Goal: Task Accomplishment & Management: Complete application form

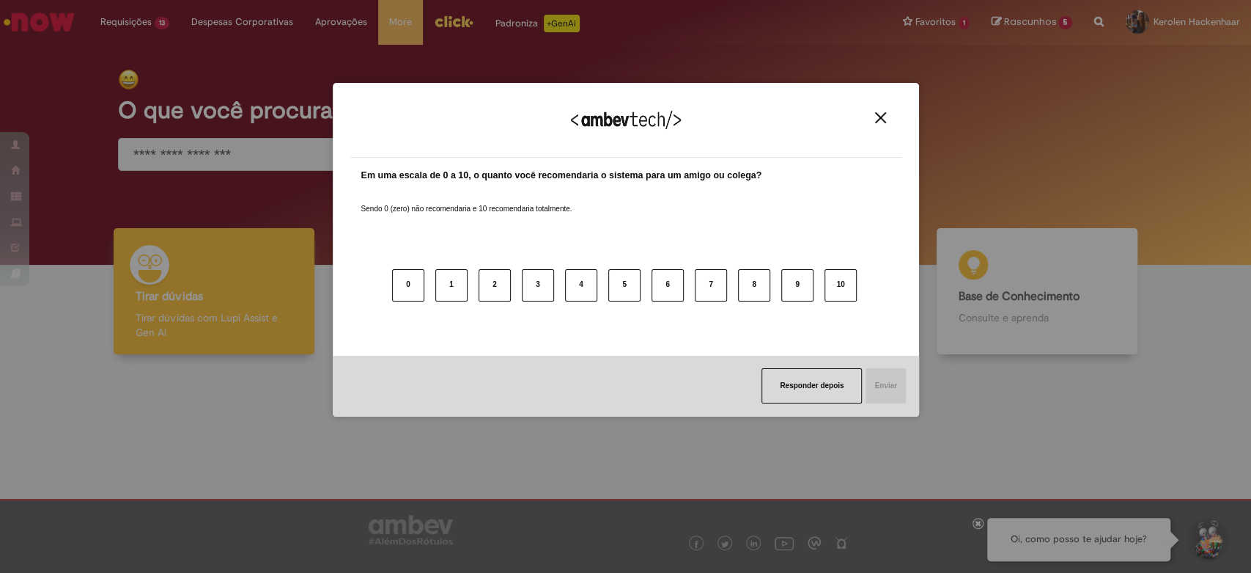
click at [879, 119] on img "Close" at bounding box center [880, 117] width 11 height 11
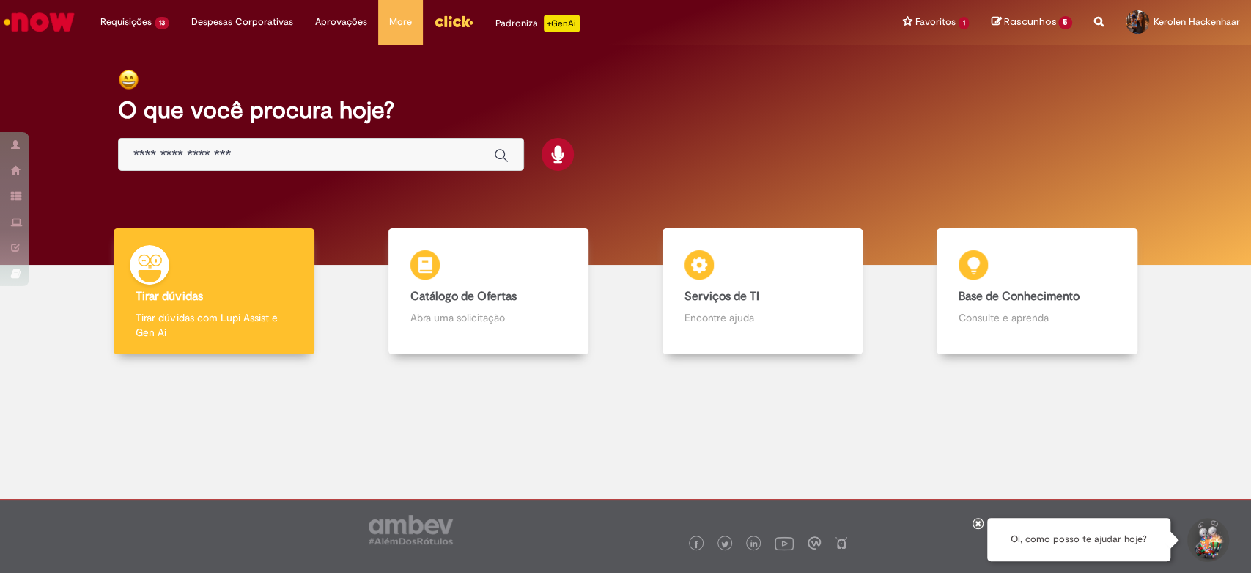
click at [196, 141] on div "Global" at bounding box center [321, 154] width 406 height 33
click at [205, 156] on input "Basta digitar aqui" at bounding box center [306, 155] width 346 height 17
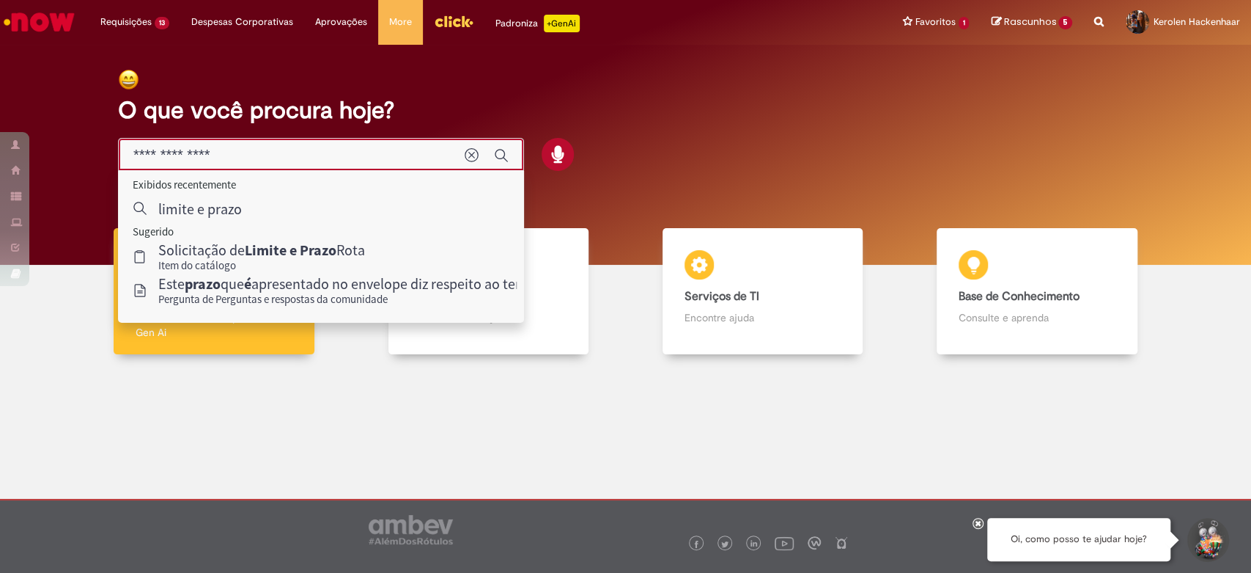
type input "**********"
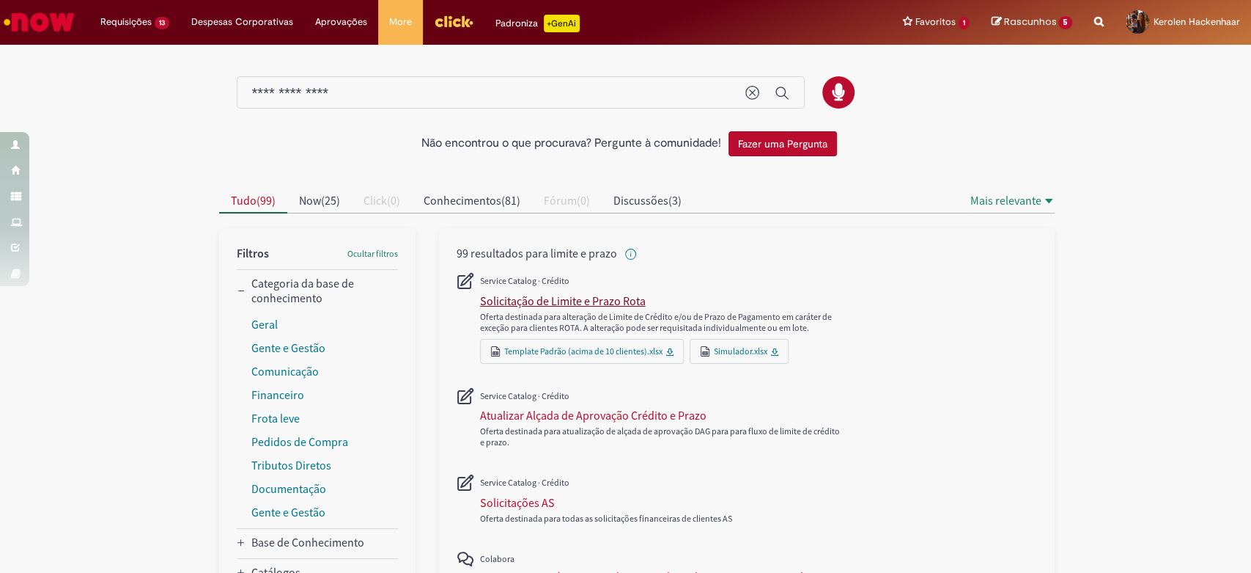
click at [559, 304] on div "Solicitação de Limite e Prazo Rota" at bounding box center [563, 300] width 166 height 15
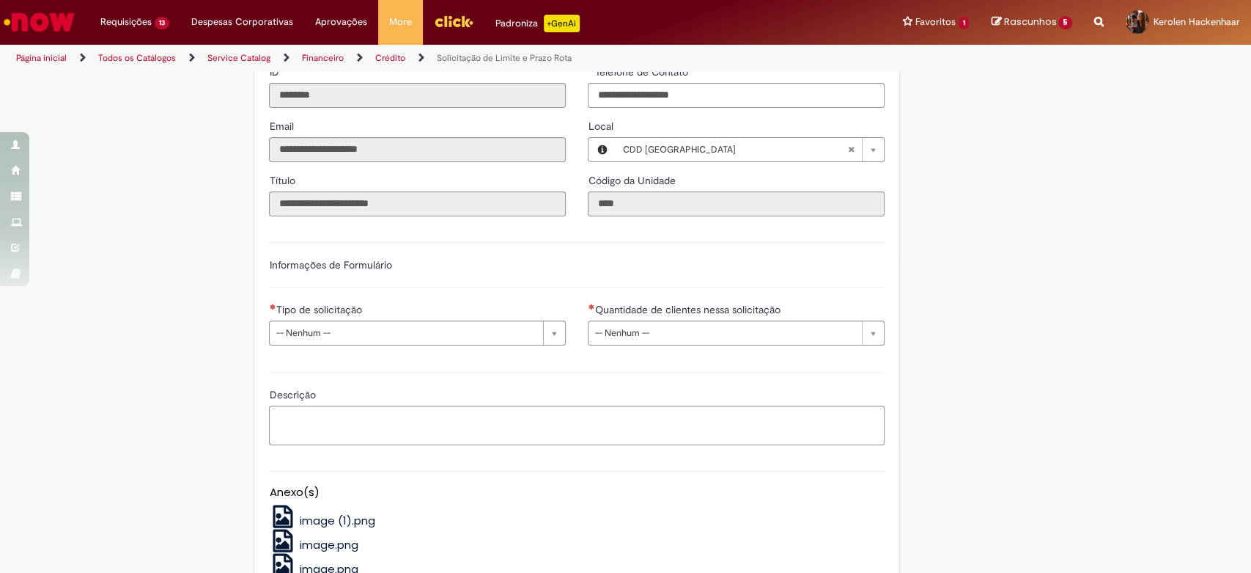
scroll to position [540, 0]
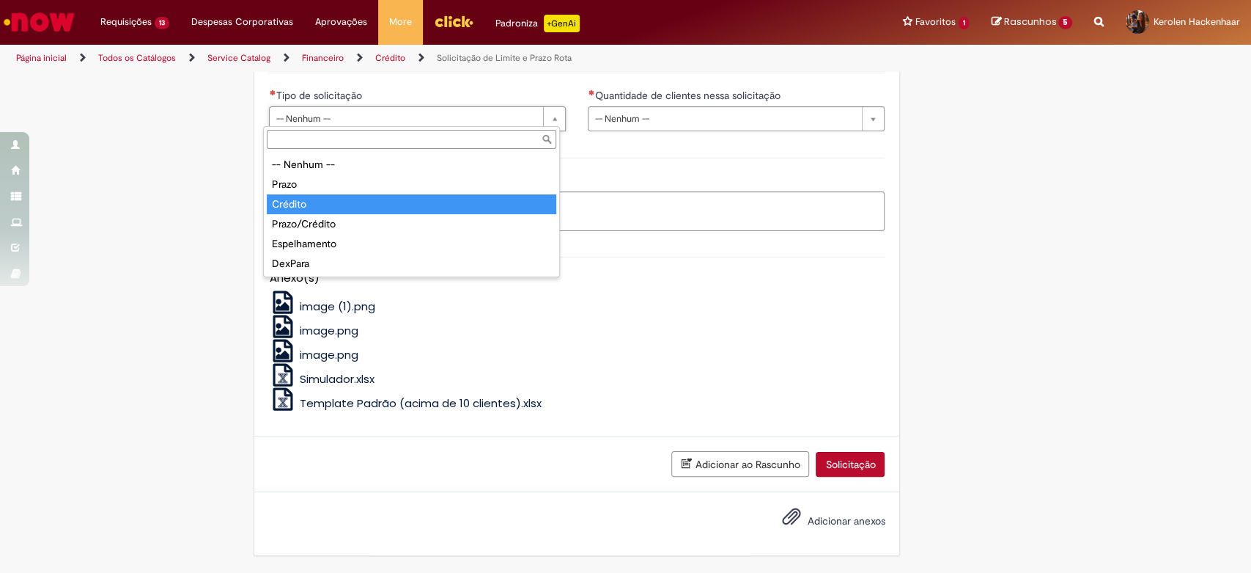
drag, startPoint x: 323, startPoint y: 198, endPoint x: 345, endPoint y: 188, distance: 24.3
type input "*******"
select select "*******"
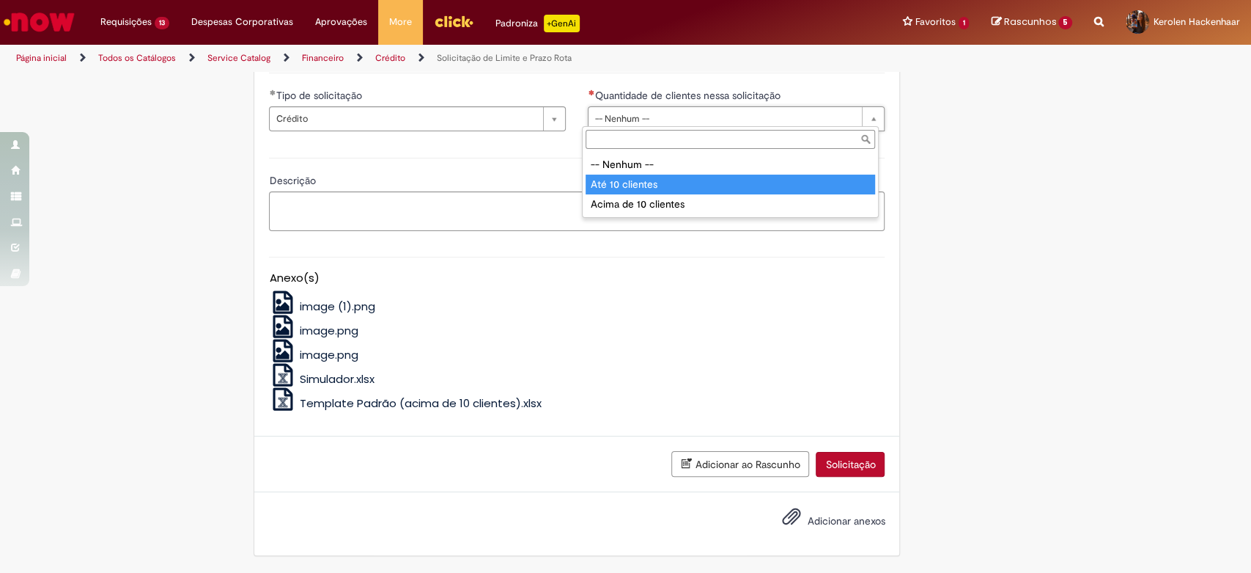
type input "**********"
select select "*********"
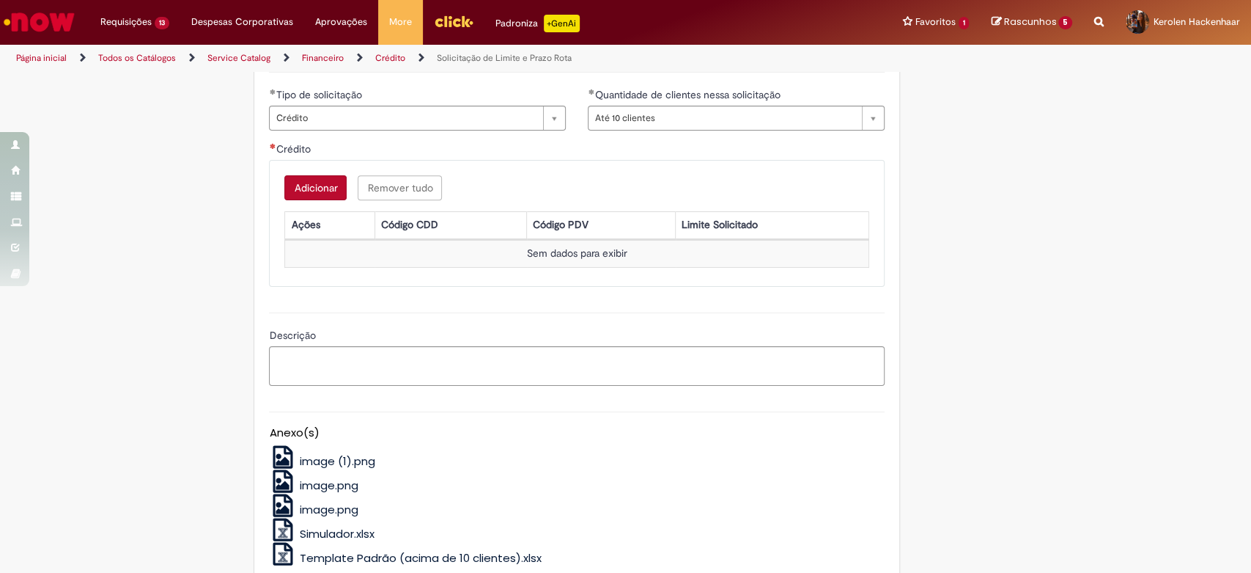
click at [311, 180] on button "Adicionar" at bounding box center [315, 187] width 62 height 25
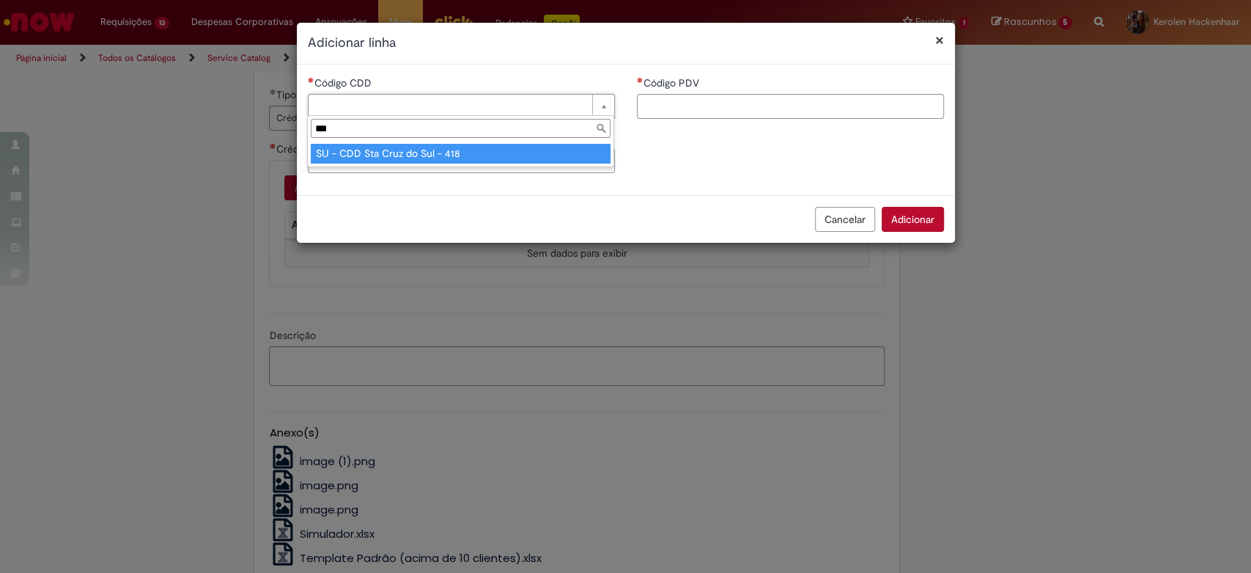
type input "***"
type input "**********"
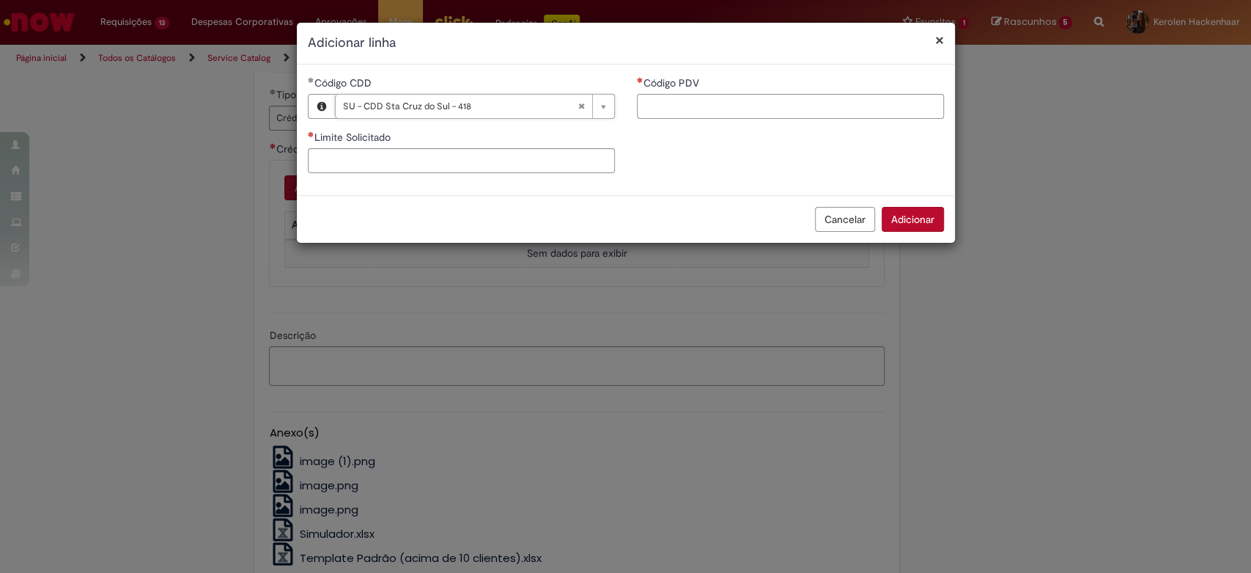
click at [696, 104] on input "Código PDV" at bounding box center [790, 106] width 307 height 25
paste input "*****"
type input "*****"
click at [556, 161] on input "Limite Solicitado" at bounding box center [461, 160] width 307 height 25
type input "*"
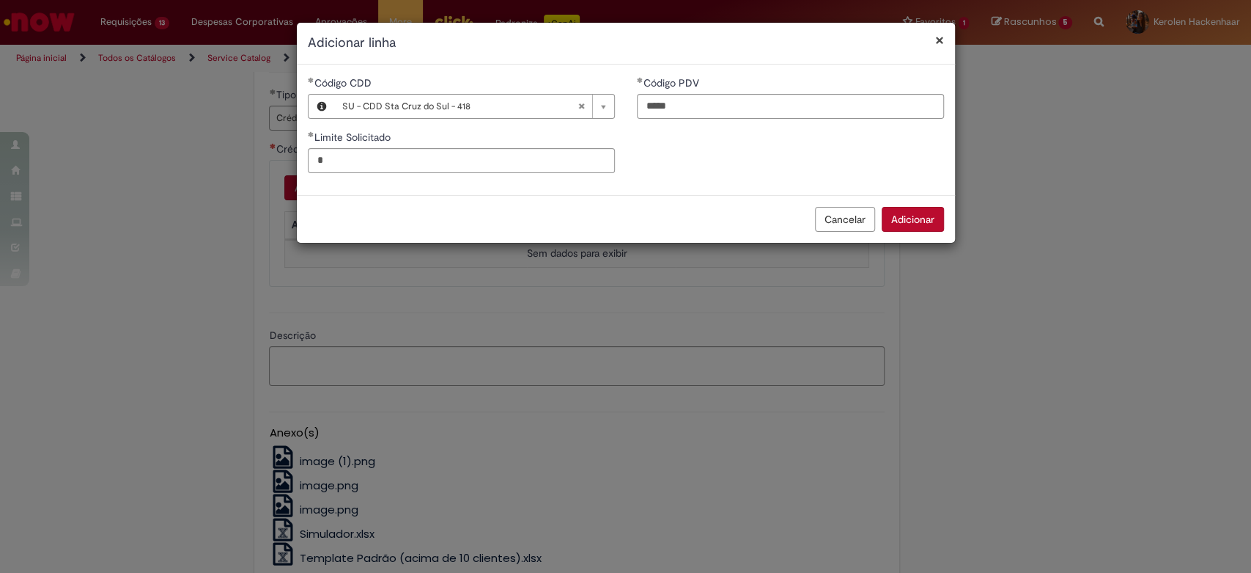
type input "****"
drag, startPoint x: 920, startPoint y: 219, endPoint x: 850, endPoint y: 198, distance: 73.5
click at [921, 219] on button "Adicionar" at bounding box center [913, 219] width 62 height 25
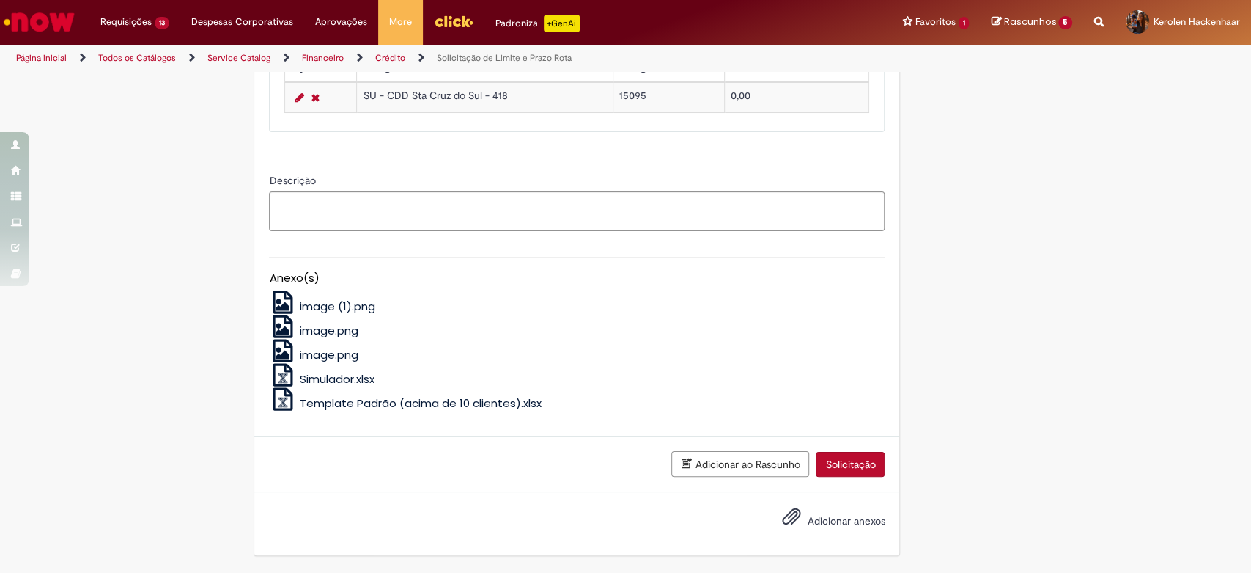
click at [842, 464] on button "Solicitação" at bounding box center [850, 464] width 69 height 25
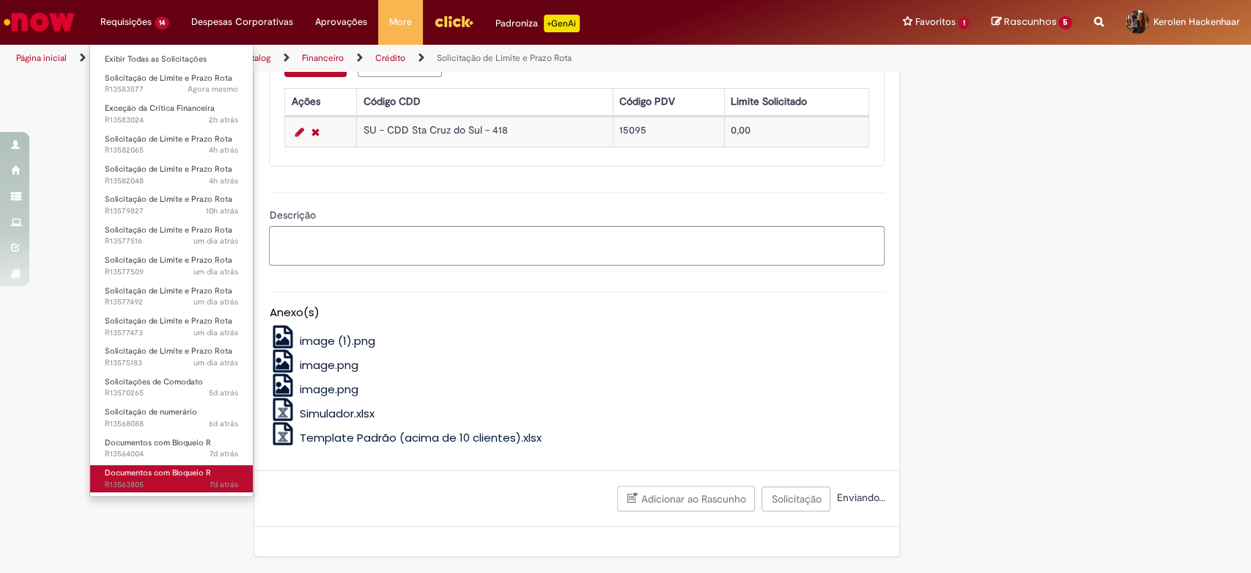
click at [200, 466] on link "Documentos com Bloqueio R 7d atrás 7 dias atrás R13563805" at bounding box center [171, 478] width 163 height 27
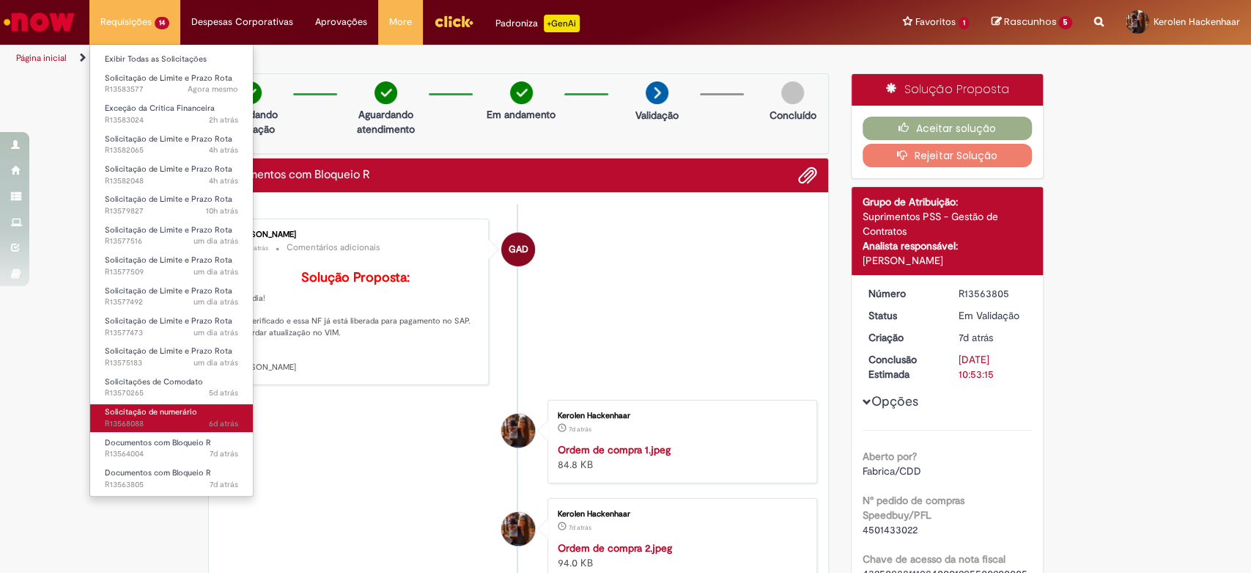
click at [194, 418] on span "6d atrás 6 dias atrás R13568088" at bounding box center [171, 424] width 133 height 12
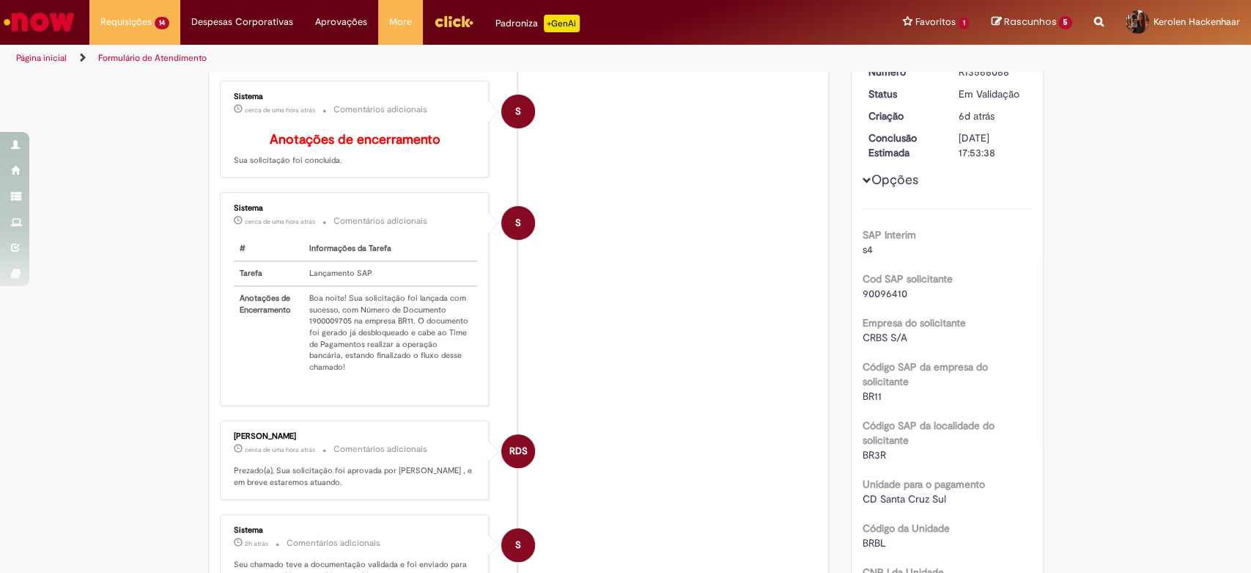
scroll to position [81, 0]
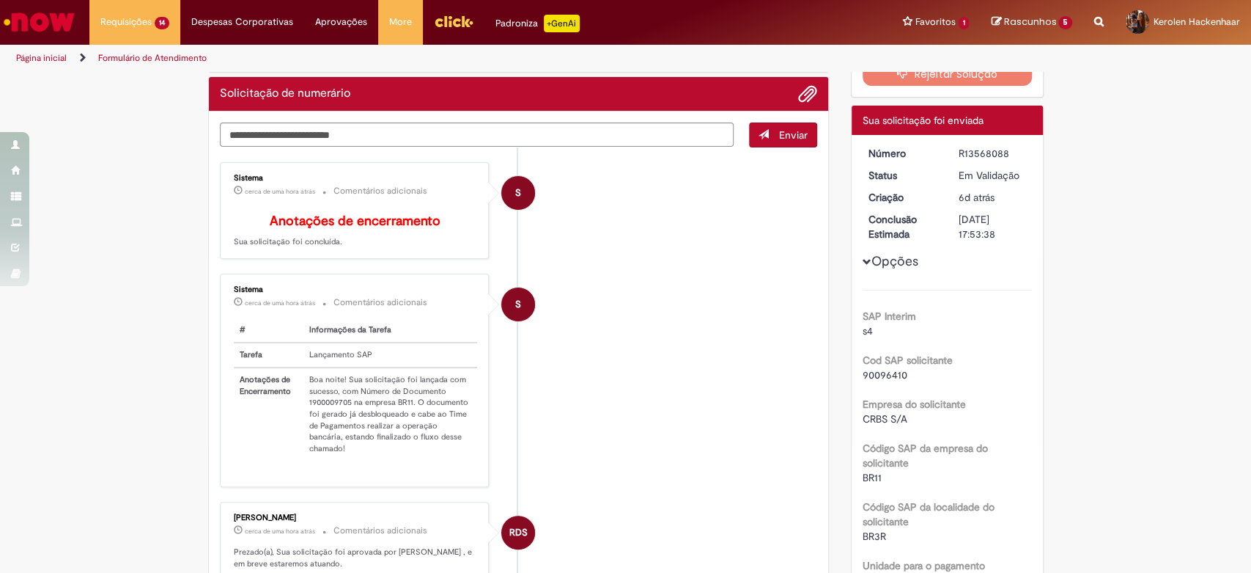
drag, startPoint x: 344, startPoint y: 411, endPoint x: 301, endPoint y: 414, distance: 43.4
click at [304, 414] on td "Boa noite! Sua solicitação foi lançada com sucesso, com Número de Documento 190…" at bounding box center [391, 413] width 174 height 93
copy td "1900009705"
click at [358, 395] on td "Boa noite! Sua solicitação foi lançada com sucesso, com Número de Documento 190…" at bounding box center [391, 413] width 174 height 93
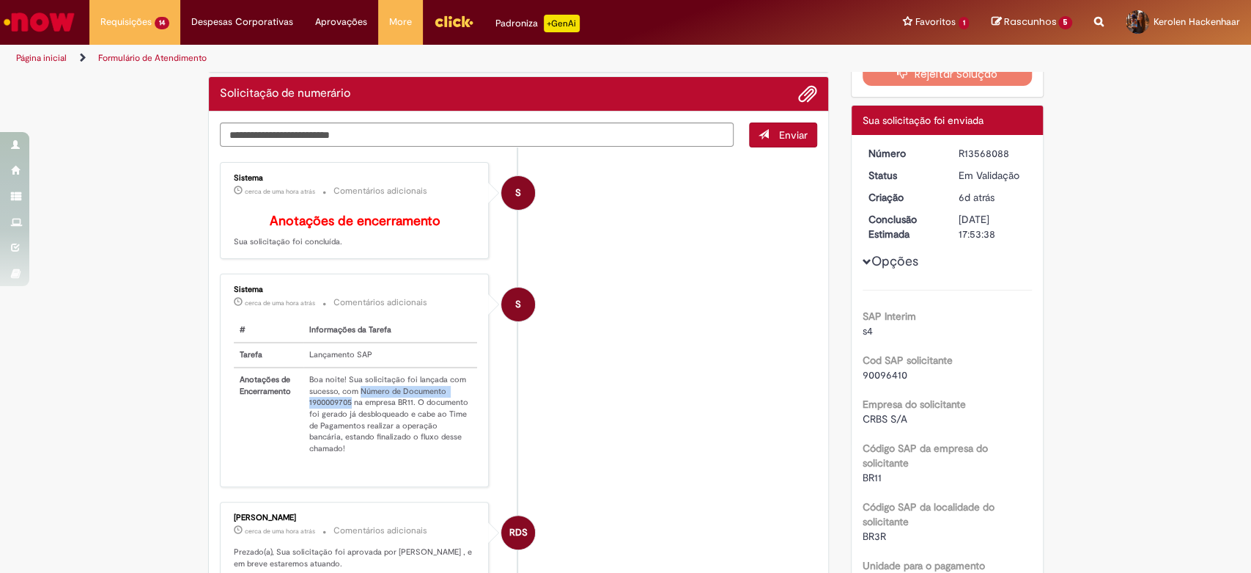
drag, startPoint x: 356, startPoint y: 395, endPoint x: 345, endPoint y: 410, distance: 18.3
click at [345, 410] on td "Boa noite! Sua solicitação foi lançada com sucesso, com Número de Documento 190…" at bounding box center [391, 413] width 174 height 93
copy td "Número de Documento 1900009705"
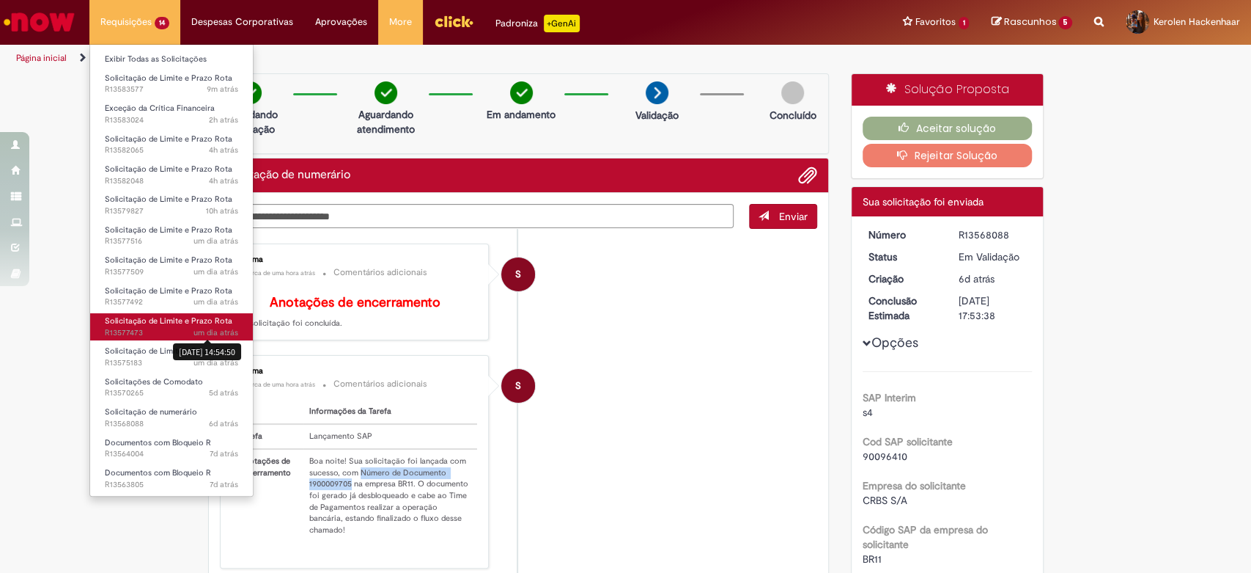
click at [221, 353] on div "[DATE] 14:54:50" at bounding box center [207, 351] width 68 height 17
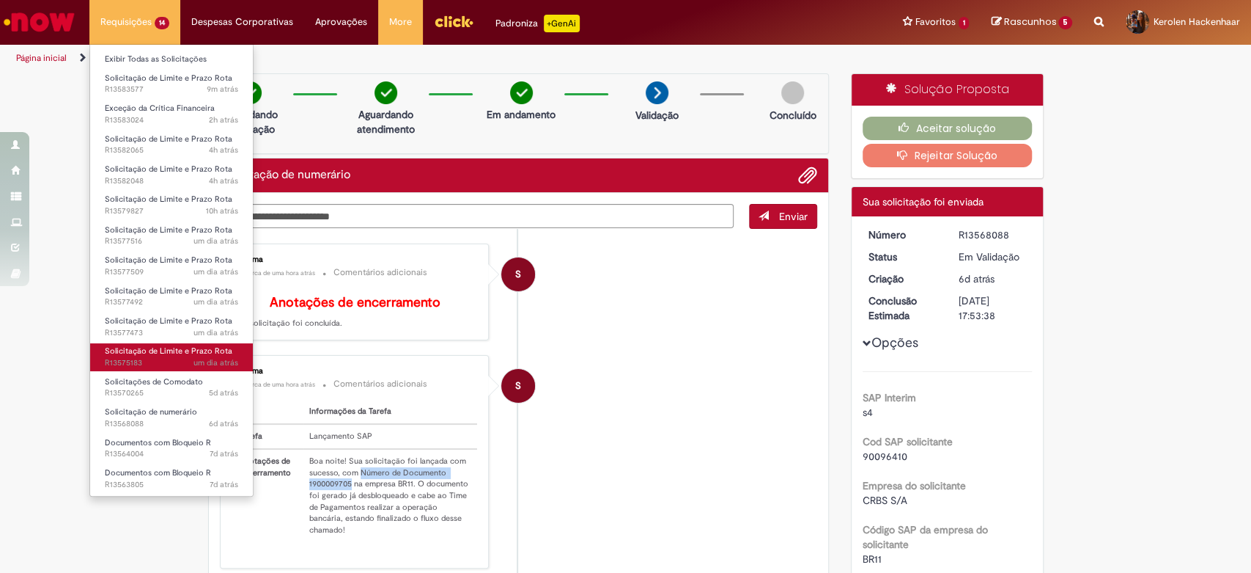
click at [146, 348] on span "Solicitação de Limite e Prazo Rota" at bounding box center [169, 350] width 128 height 11
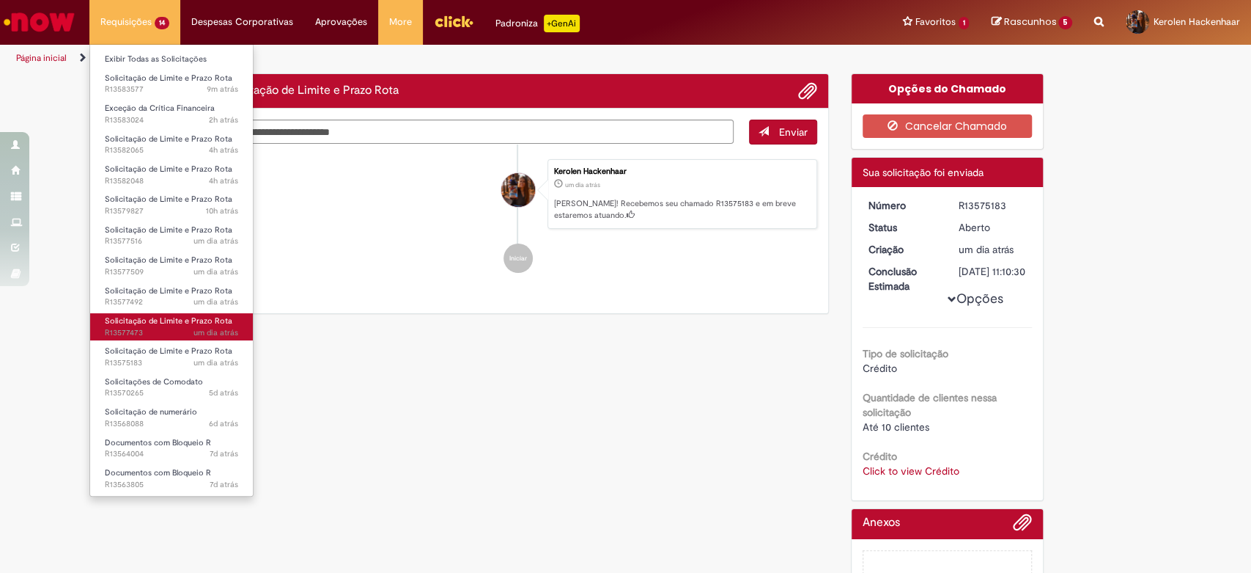
click at [201, 319] on span "Solicitação de Limite e Prazo Rota" at bounding box center [169, 320] width 128 height 11
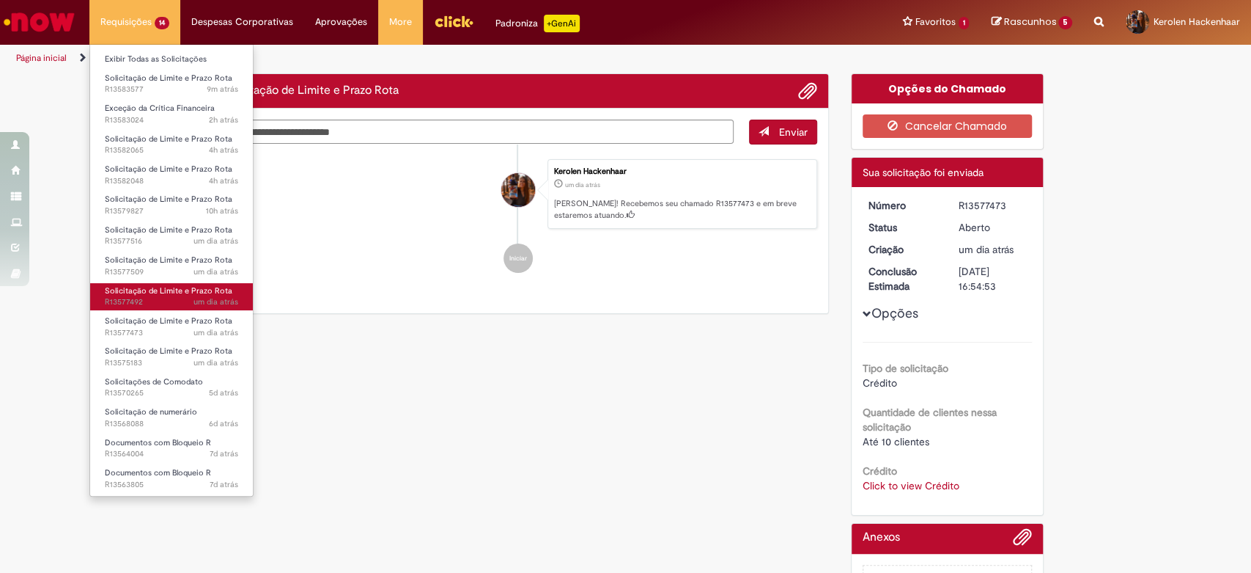
click at [180, 289] on span "Solicitação de Limite e Prazo Rota" at bounding box center [169, 290] width 128 height 11
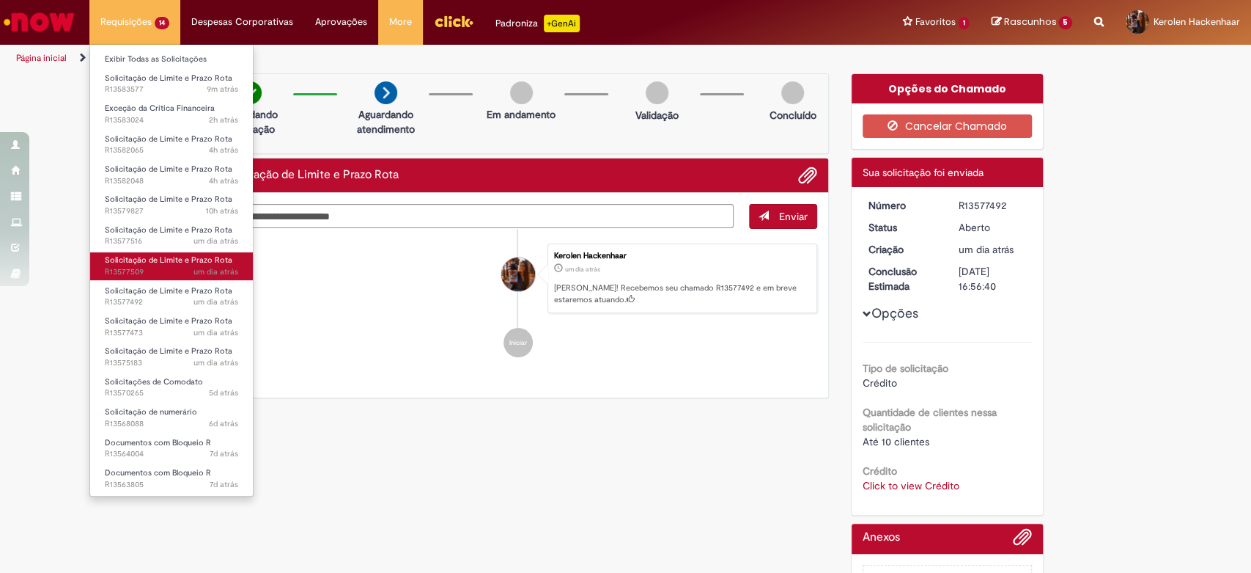
click at [171, 268] on span "um dia atrás um dia atrás R13577509" at bounding box center [171, 272] width 133 height 12
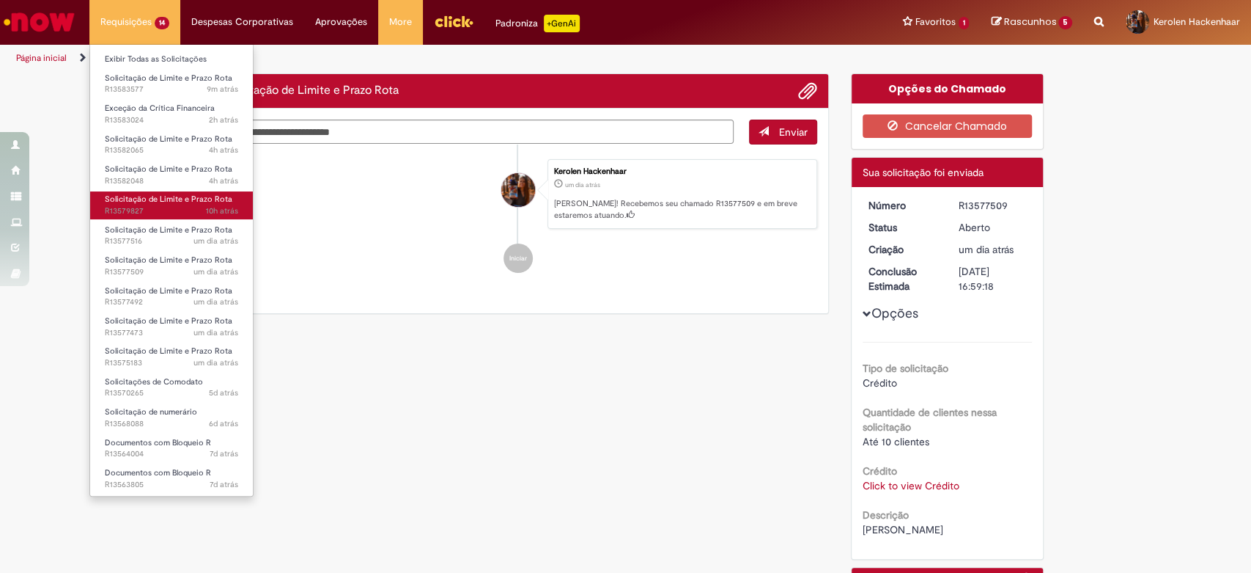
click at [163, 213] on span "10h atrás 10 horas atrás R13579827" at bounding box center [171, 211] width 133 height 12
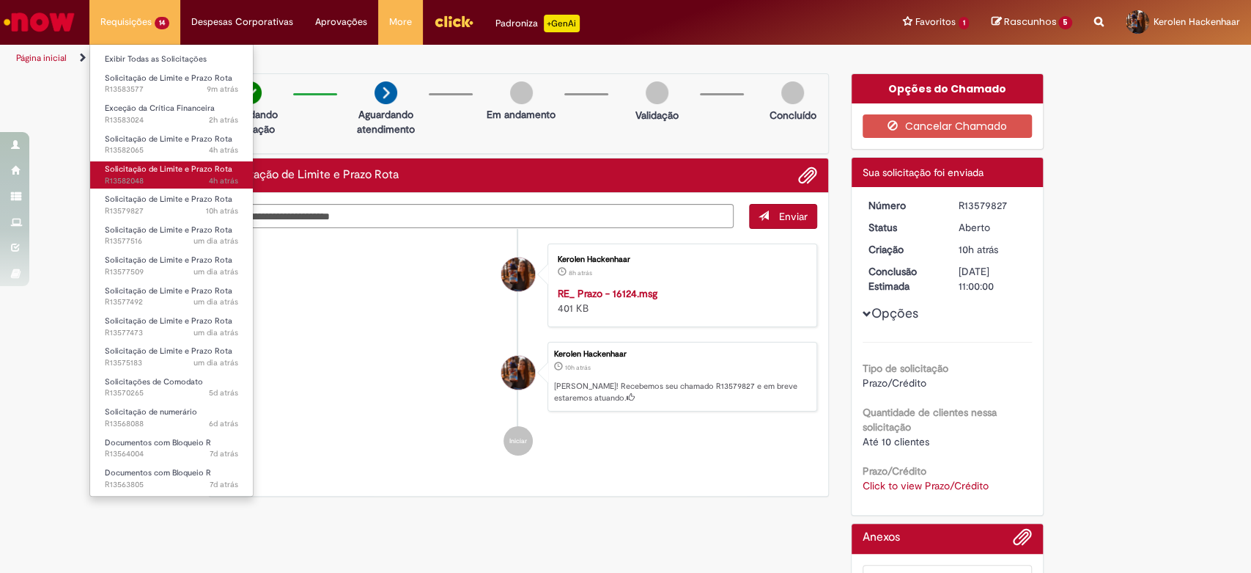
click at [141, 162] on link "Solicitação de Limite e Prazo Rota 4h atrás 4 horas atrás R13582048" at bounding box center [171, 174] width 163 height 27
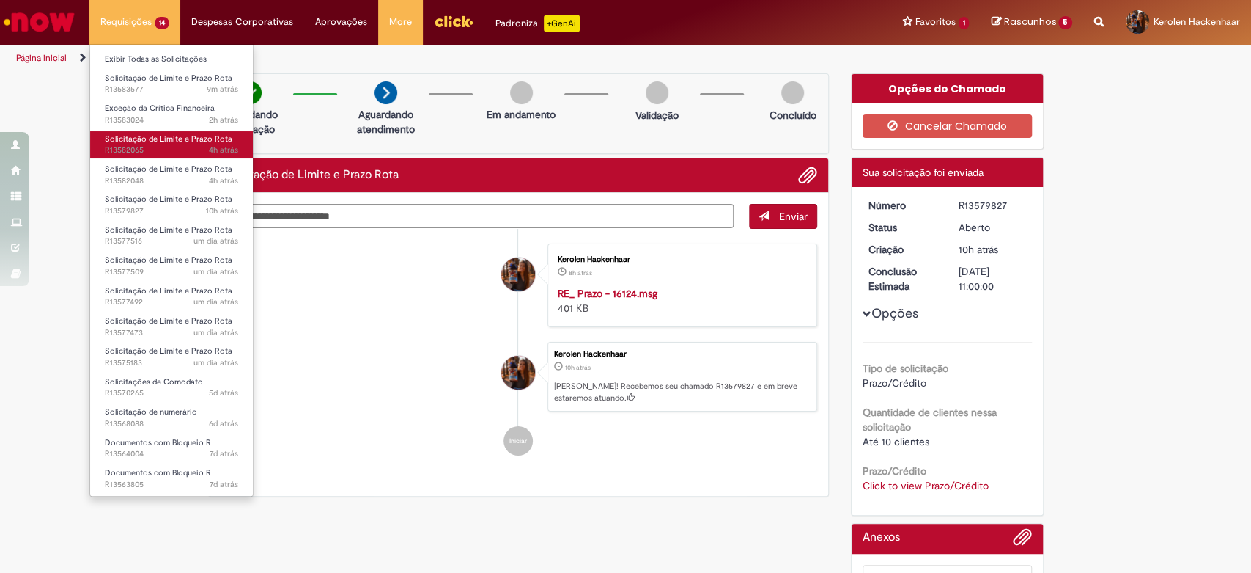
click at [136, 133] on span "Solicitação de Limite e Prazo Rota" at bounding box center [169, 138] width 128 height 11
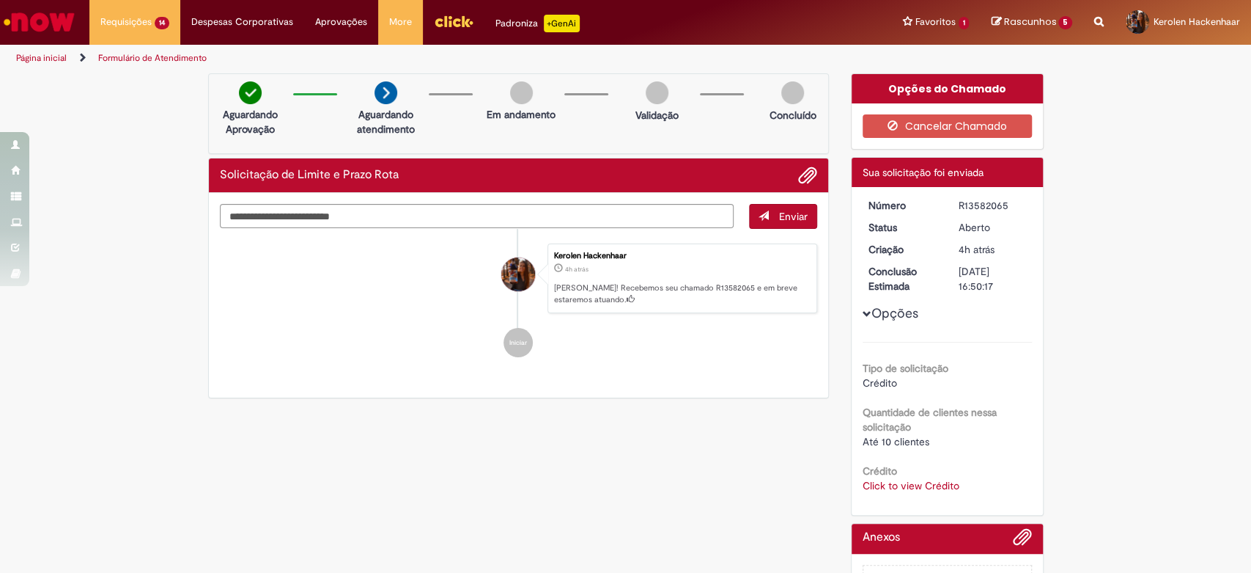
drag, startPoint x: 1108, startPoint y: 140, endPoint x: 885, endPoint y: 16, distance: 255.0
click at [1108, 140] on div "Verificar Código de Barras Aguardando Aprovação Aguardando atendimento Em andam…" at bounding box center [625, 358] width 1251 height 570
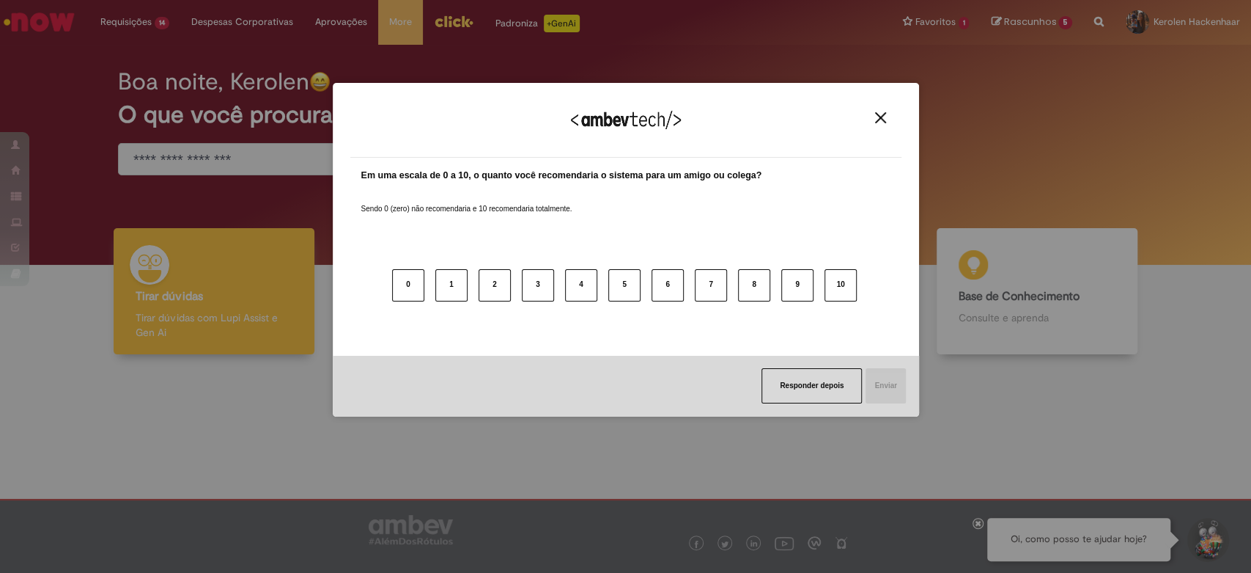
click at [884, 114] on img "Close" at bounding box center [880, 117] width 11 height 11
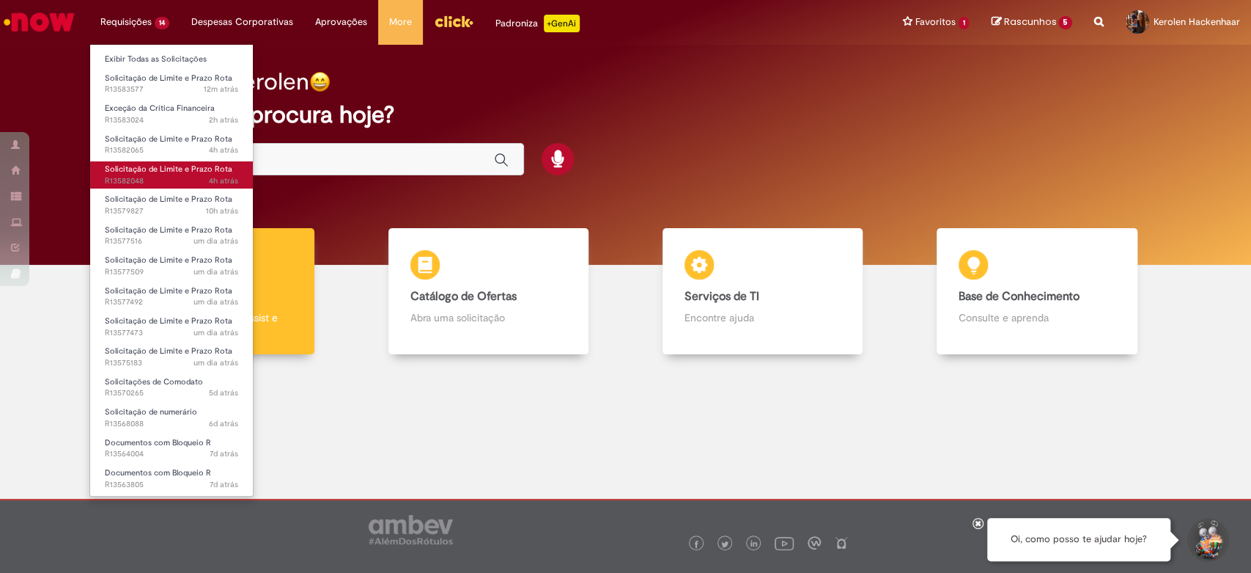
click at [166, 171] on span "Solicitação de Limite e Prazo Rota" at bounding box center [169, 168] width 128 height 11
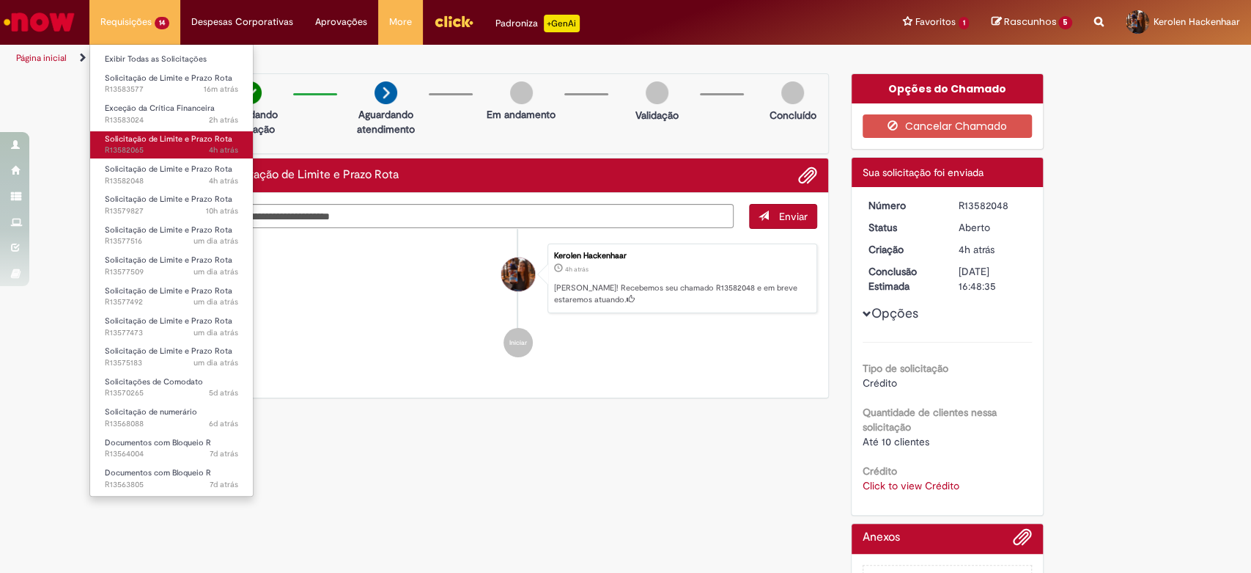
click at [174, 133] on span "Solicitação de Limite e Prazo Rota" at bounding box center [169, 138] width 128 height 11
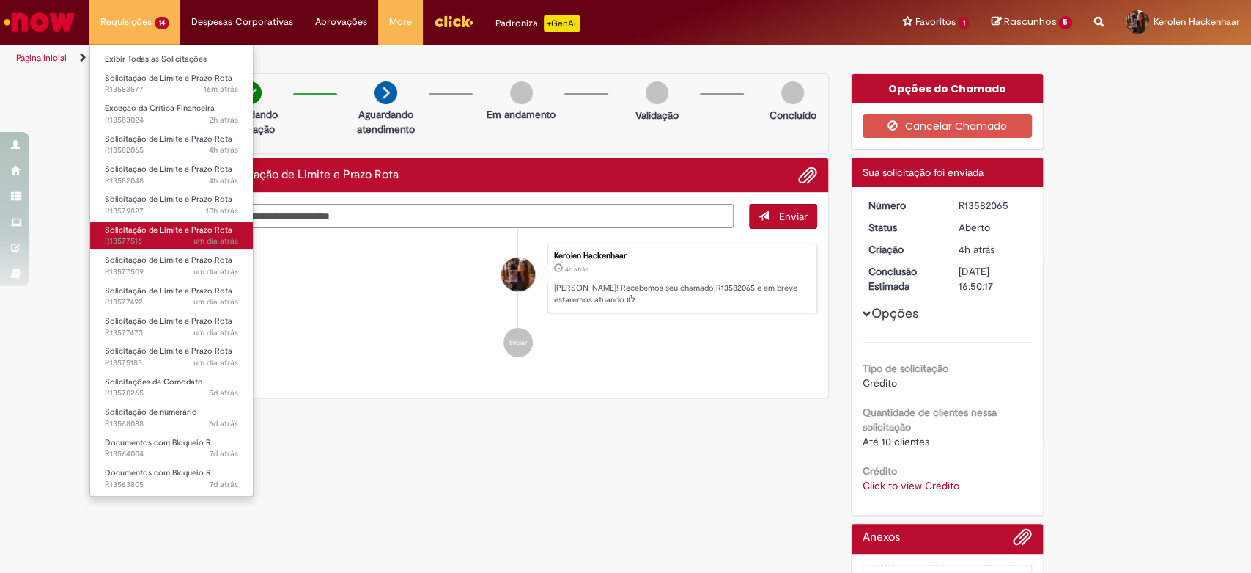
click at [184, 229] on span "Solicitação de Limite e Prazo Rota" at bounding box center [169, 229] width 128 height 11
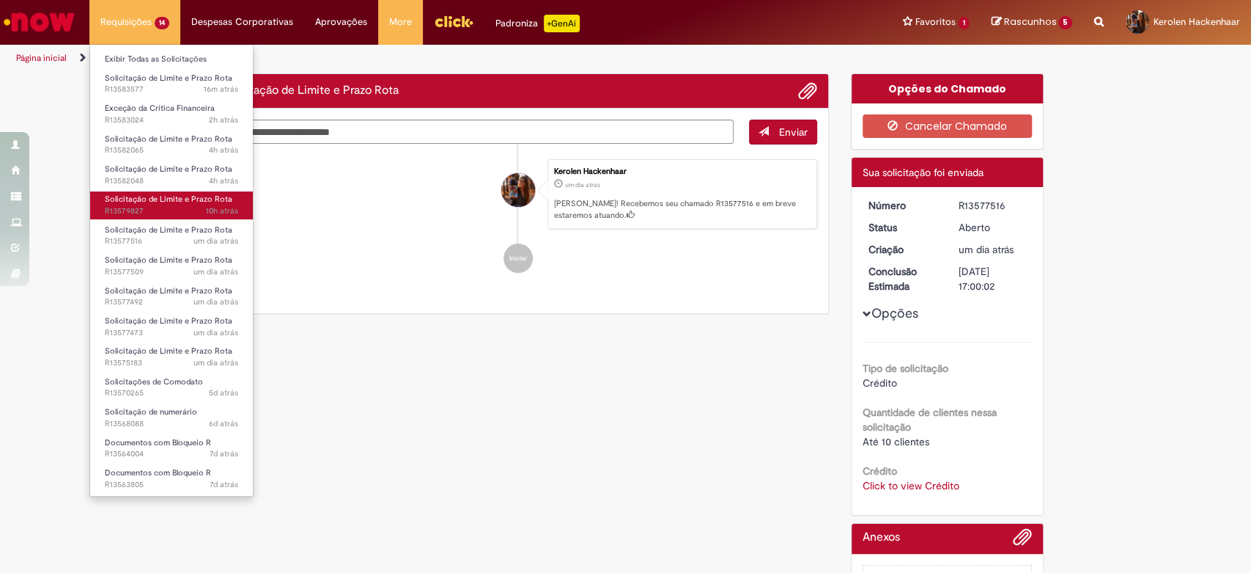
click at [186, 199] on span "Solicitação de Limite e Prazo Rota" at bounding box center [169, 199] width 128 height 11
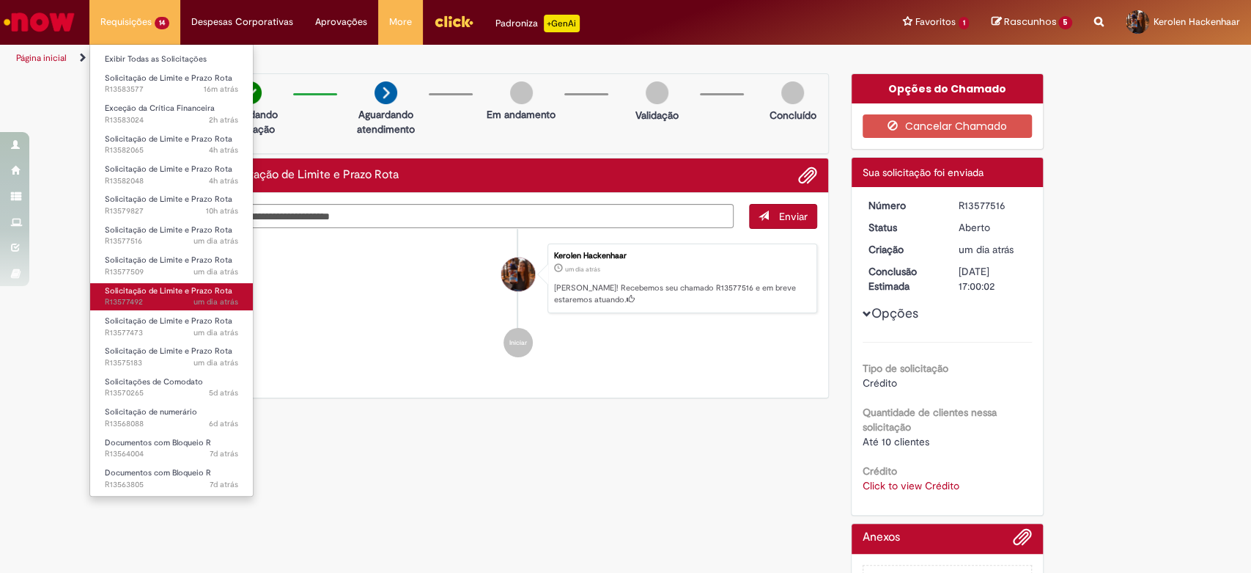
click at [191, 292] on span "Solicitação de Limite e Prazo Rota" at bounding box center [169, 290] width 128 height 11
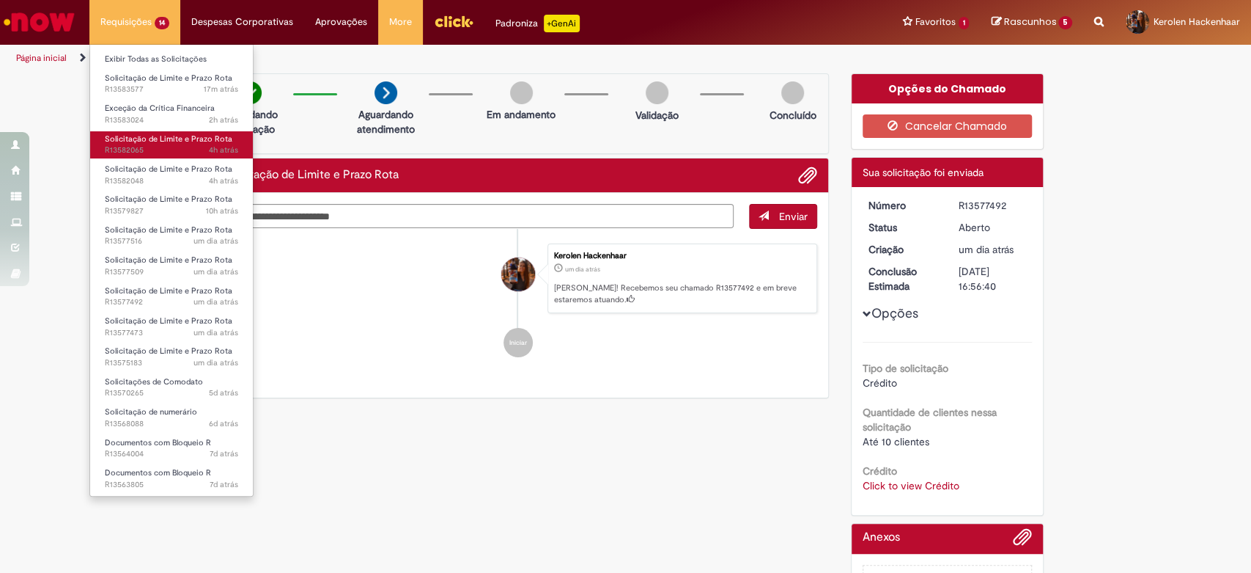
click at [158, 136] on span "Solicitação de Limite e Prazo Rota" at bounding box center [169, 138] width 128 height 11
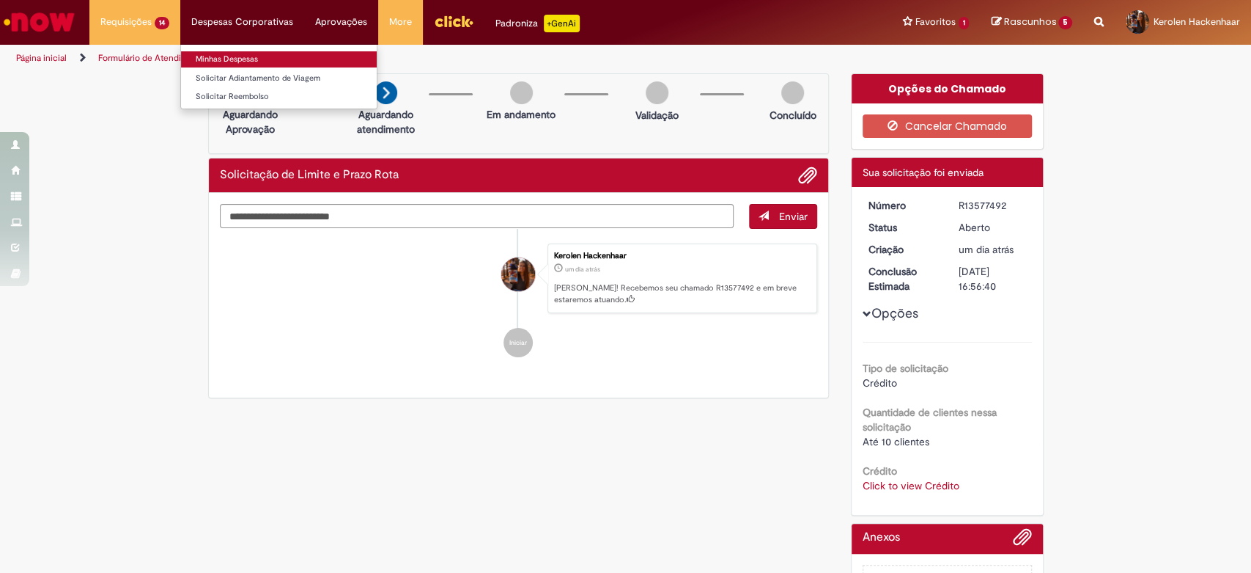
click at [235, 63] on link "Minhas Despesas" at bounding box center [279, 59] width 196 height 16
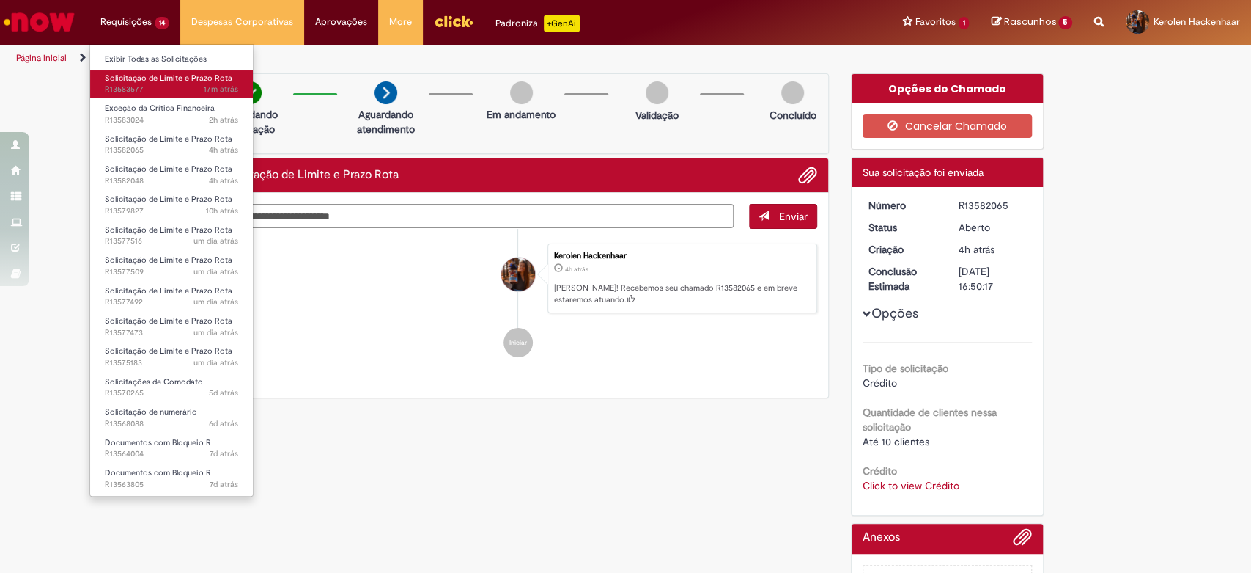
click at [155, 95] on link "Solicitação de Limite e Prazo Rota 17m atrás 17 minutos atrás R13583577" at bounding box center [171, 83] width 163 height 27
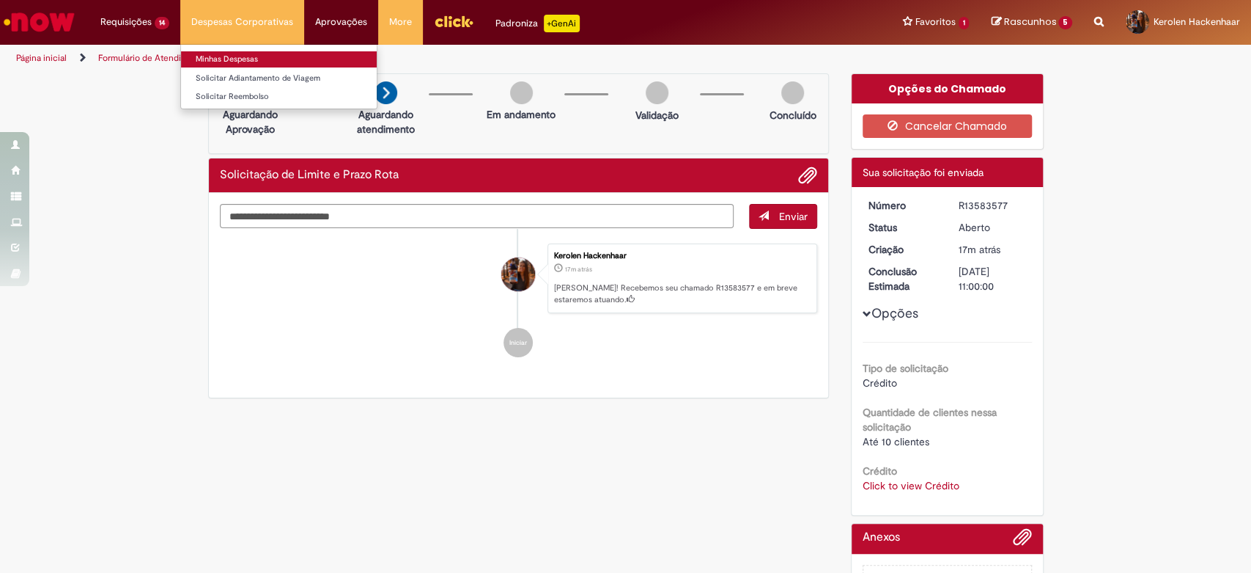
click at [238, 57] on link "Minhas Despesas" at bounding box center [279, 59] width 196 height 16
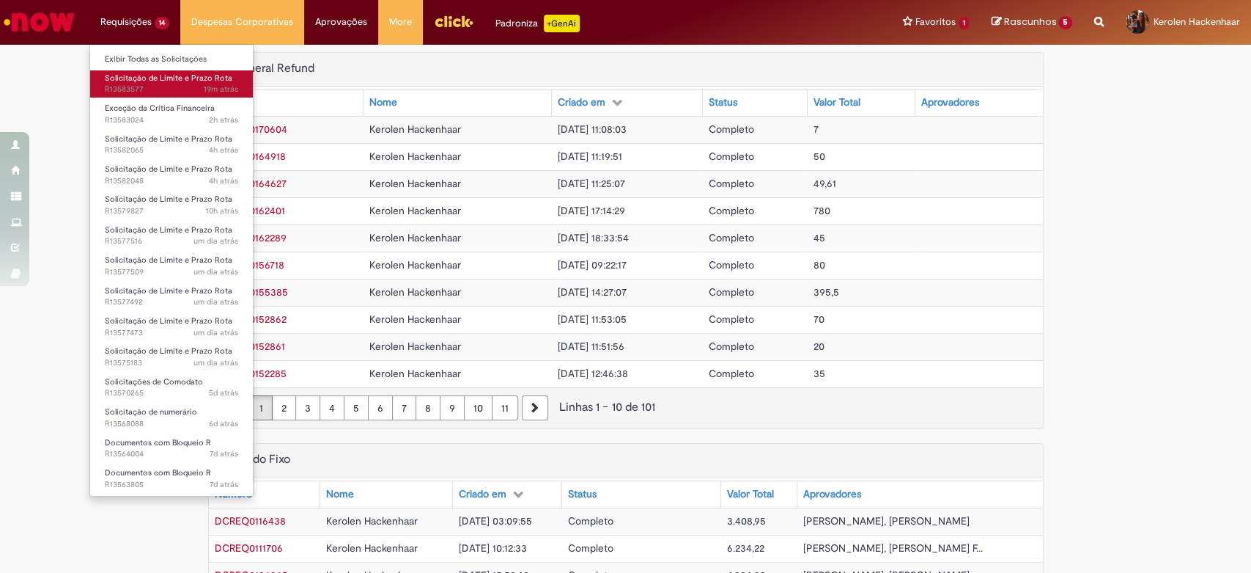
click at [165, 79] on span "Solicitação de Limite e Prazo Rota" at bounding box center [169, 78] width 128 height 11
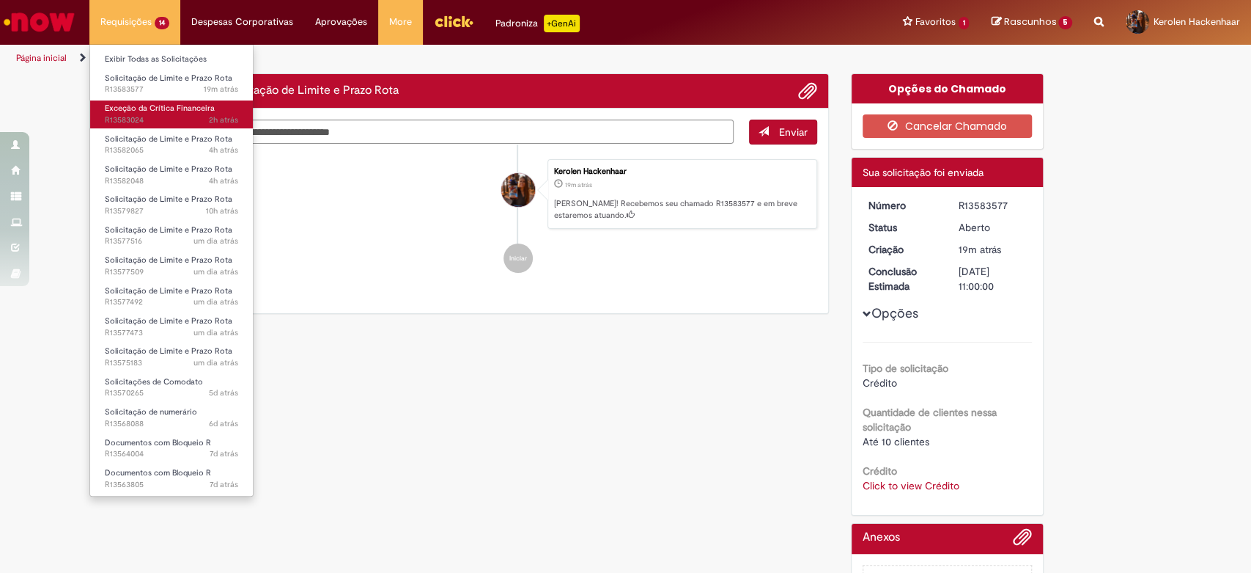
click at [186, 116] on span "2h atrás 2 horas atrás R13583024" at bounding box center [171, 120] width 133 height 12
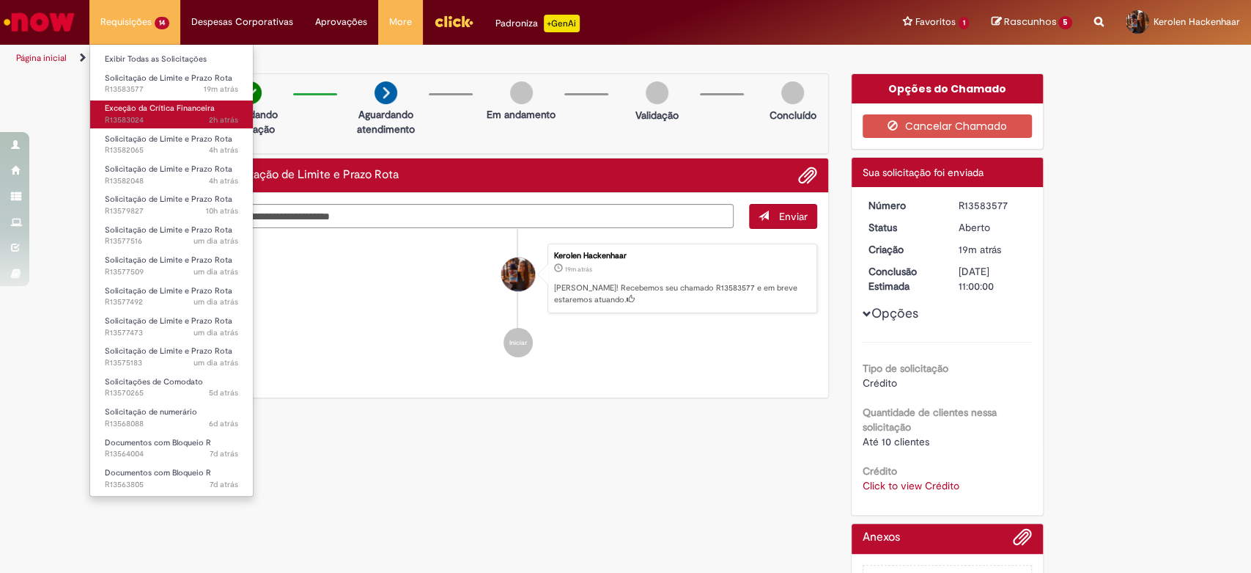
click at [186, 116] on span "2h atrás 2 horas atrás R13583024" at bounding box center [171, 120] width 133 height 12
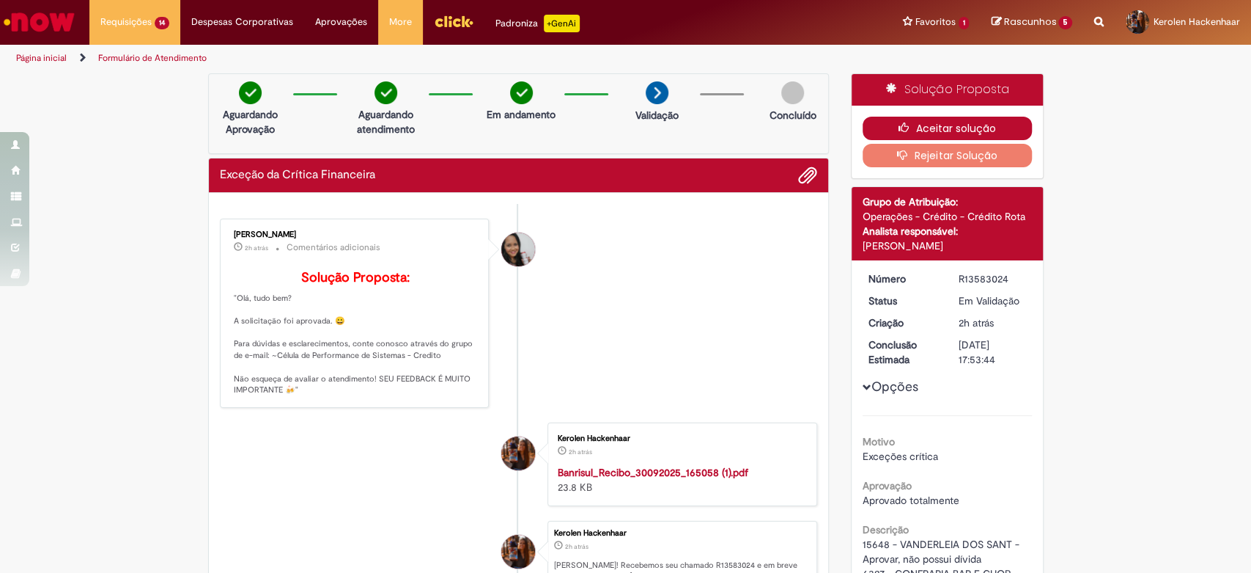
click at [878, 122] on button "Aceitar solução" at bounding box center [947, 128] width 169 height 23
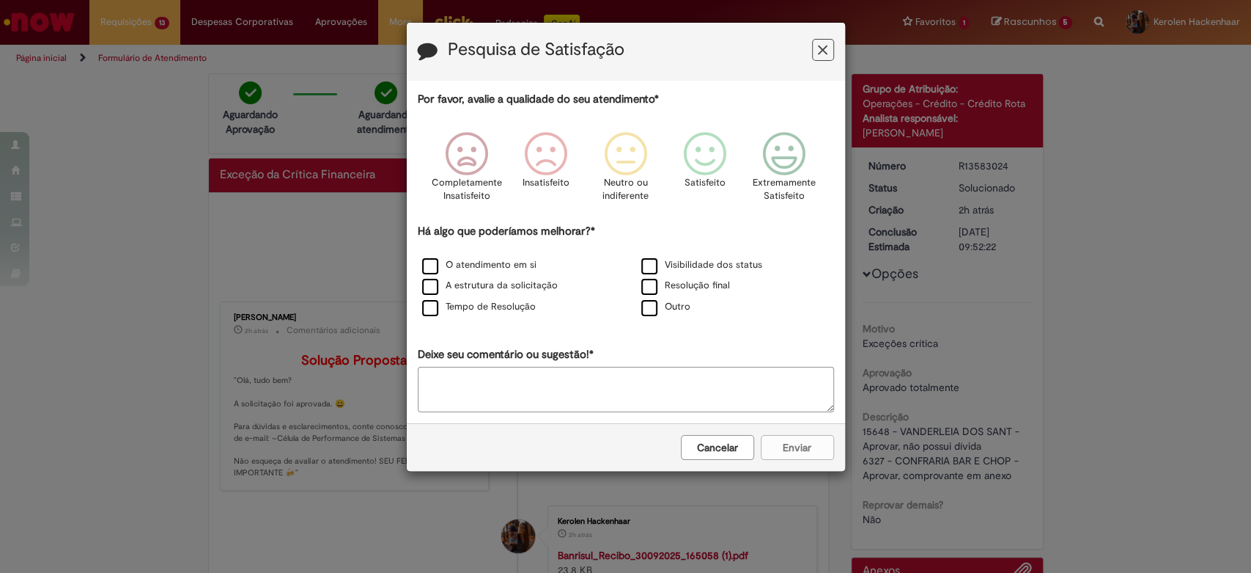
click at [825, 43] on icon "Feedback" at bounding box center [823, 50] width 10 height 15
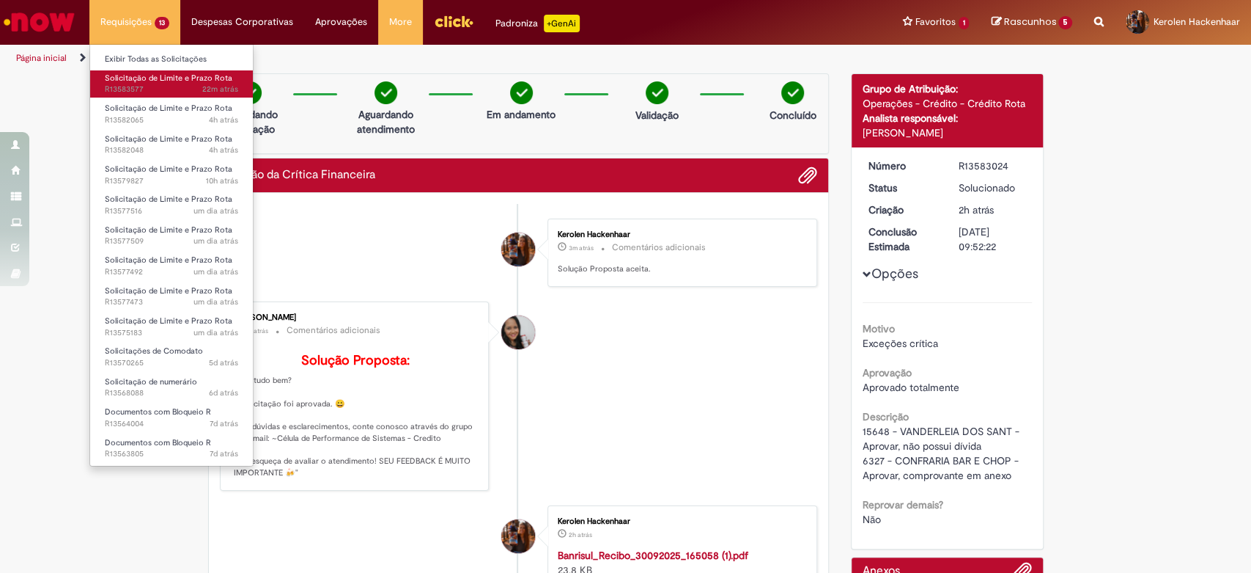
click at [155, 83] on link "Solicitação de Limite e Prazo Rota 22m atrás 22 minutos atrás R13583577" at bounding box center [171, 83] width 163 height 27
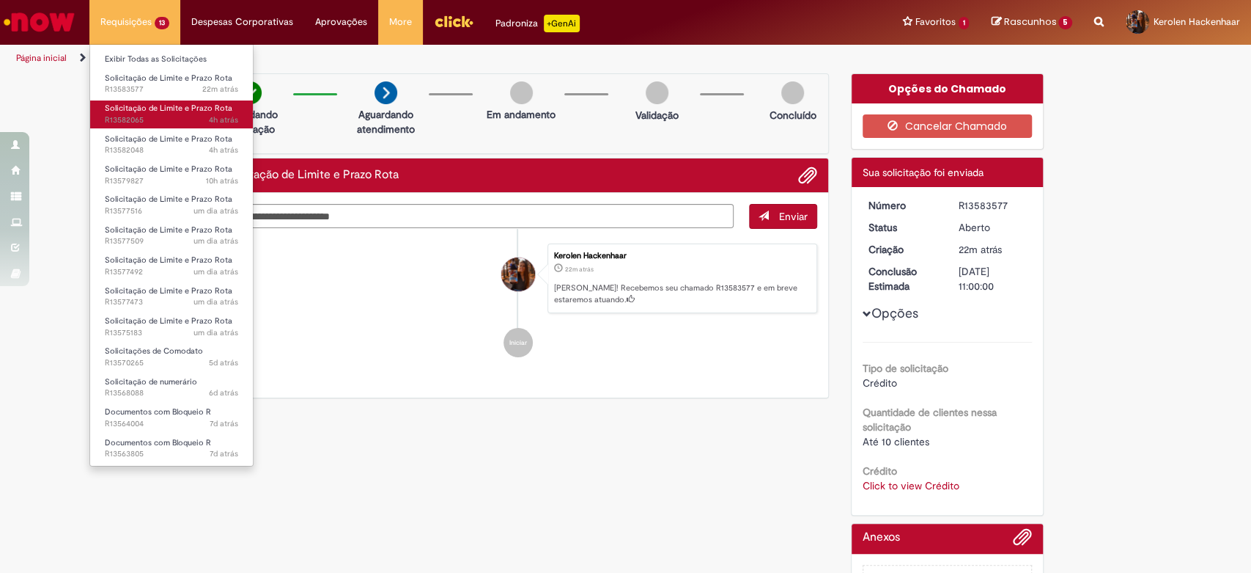
click at [150, 117] on span "4h atrás 4 horas atrás R13582065" at bounding box center [171, 120] width 133 height 12
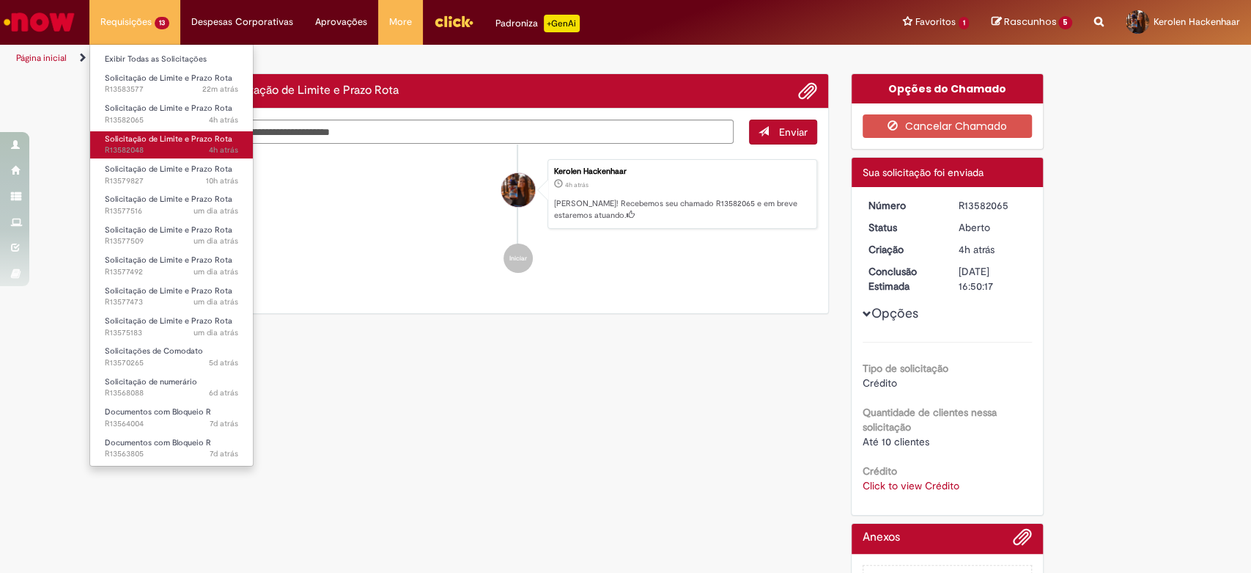
click at [152, 142] on span "Solicitação de Limite e Prazo Rota" at bounding box center [169, 138] width 128 height 11
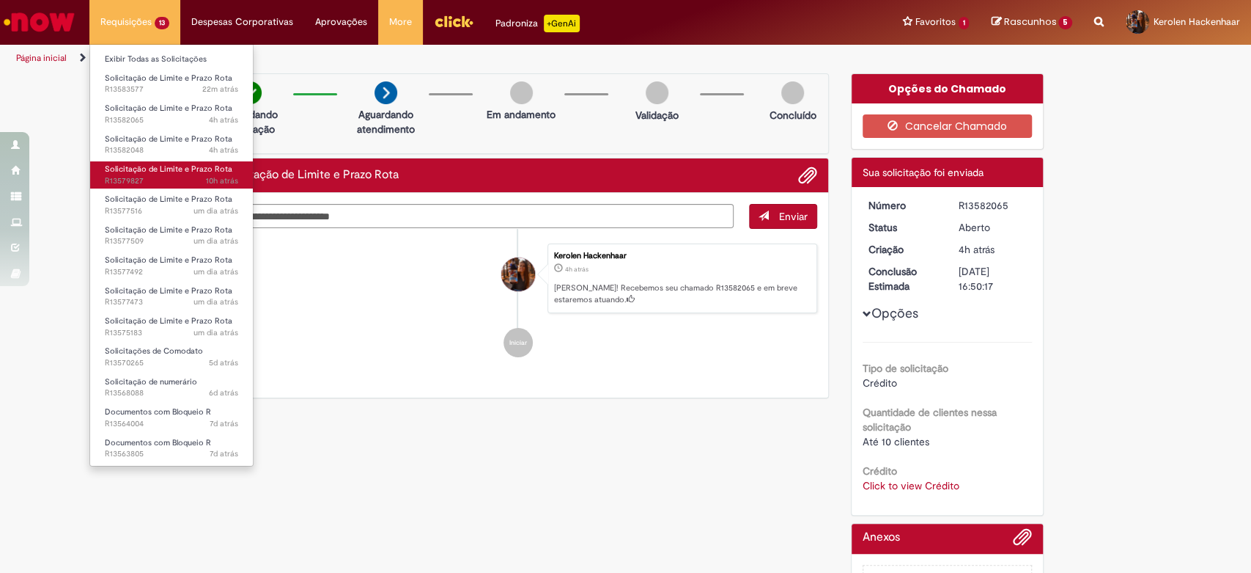
click at [136, 184] on span "10h atrás 10 horas atrás R13579827" at bounding box center [171, 181] width 133 height 12
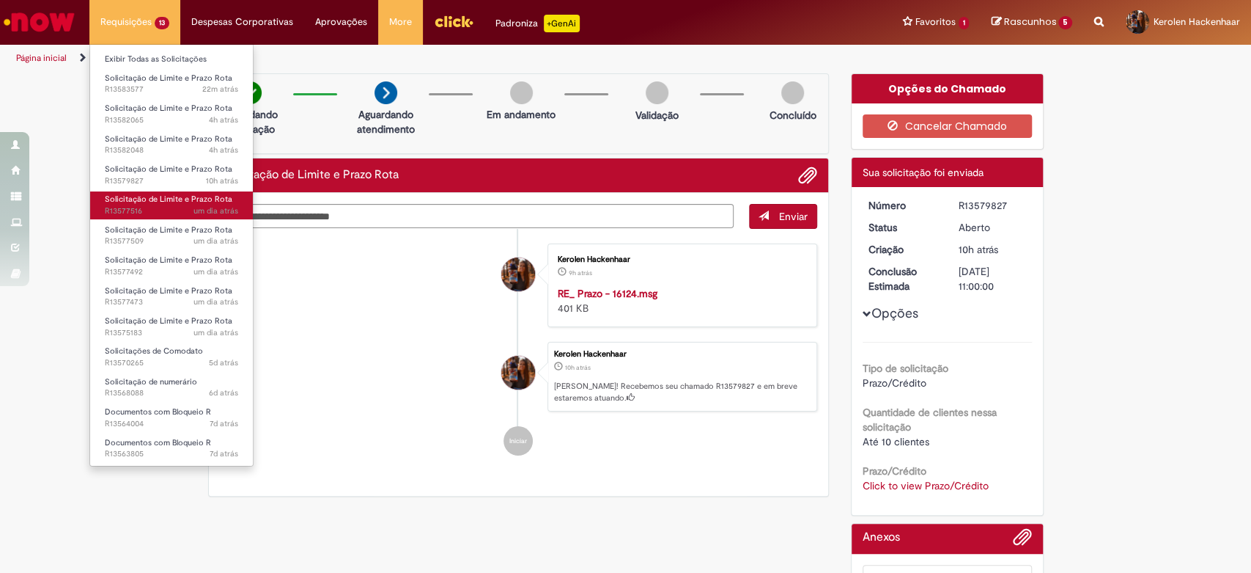
click at [141, 202] on span "Solicitação de Limite e Prazo Rota" at bounding box center [169, 199] width 128 height 11
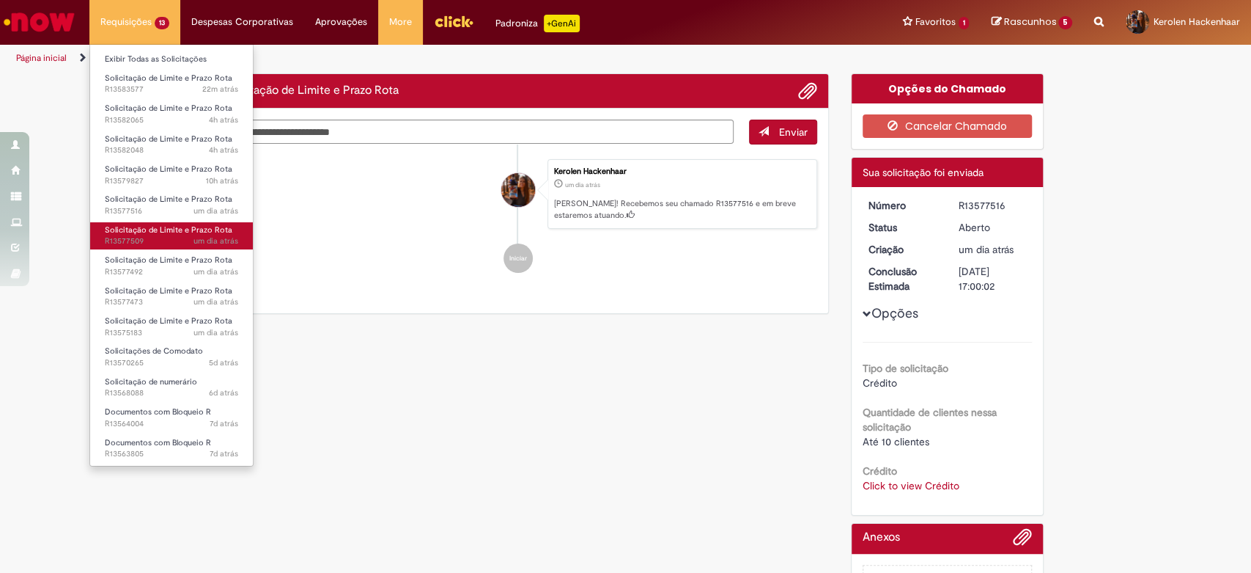
click at [165, 230] on span "Solicitação de Limite e Prazo Rota" at bounding box center [169, 229] width 128 height 11
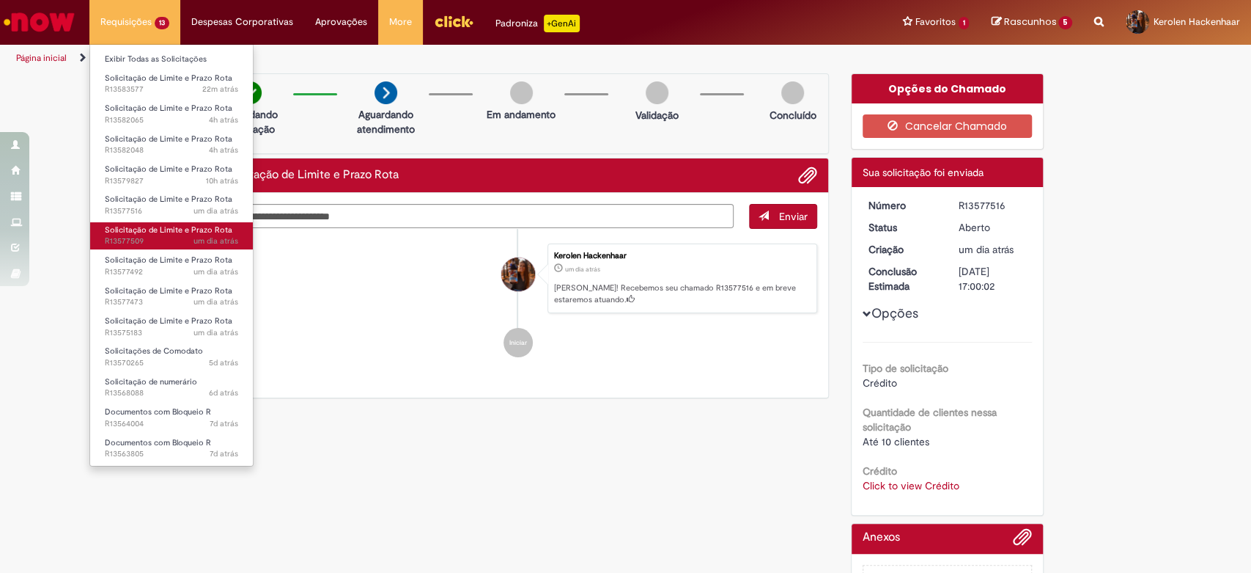
click at [177, 242] on span "um dia atrás um dia atrás R13577509" at bounding box center [171, 241] width 133 height 12
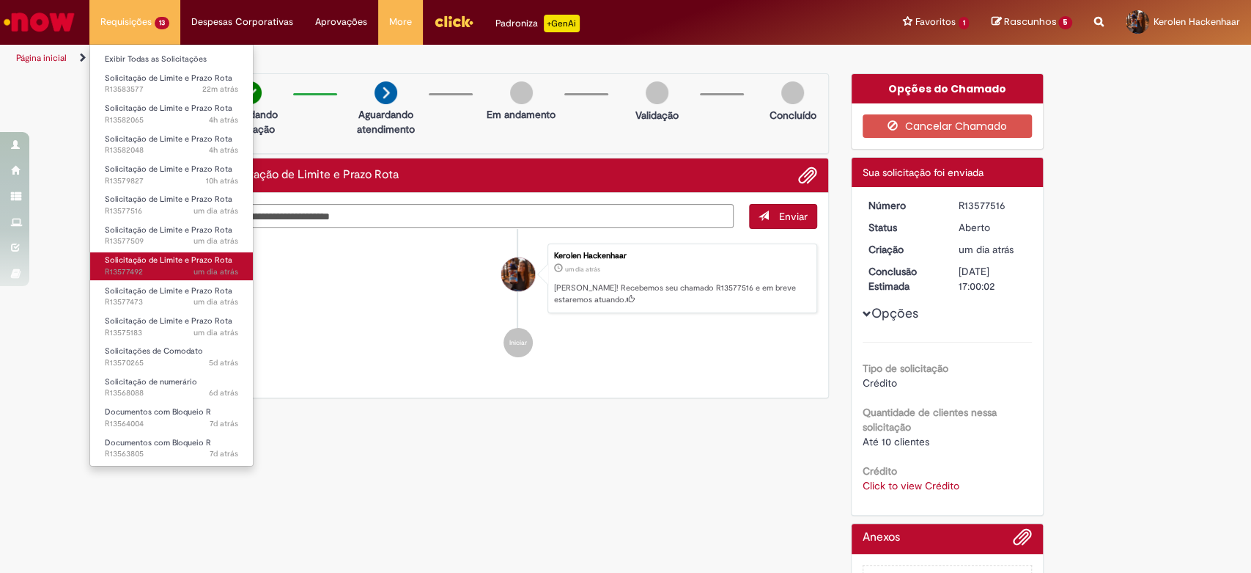
click at [192, 262] on span "Solicitação de Limite e Prazo Rota" at bounding box center [169, 259] width 128 height 11
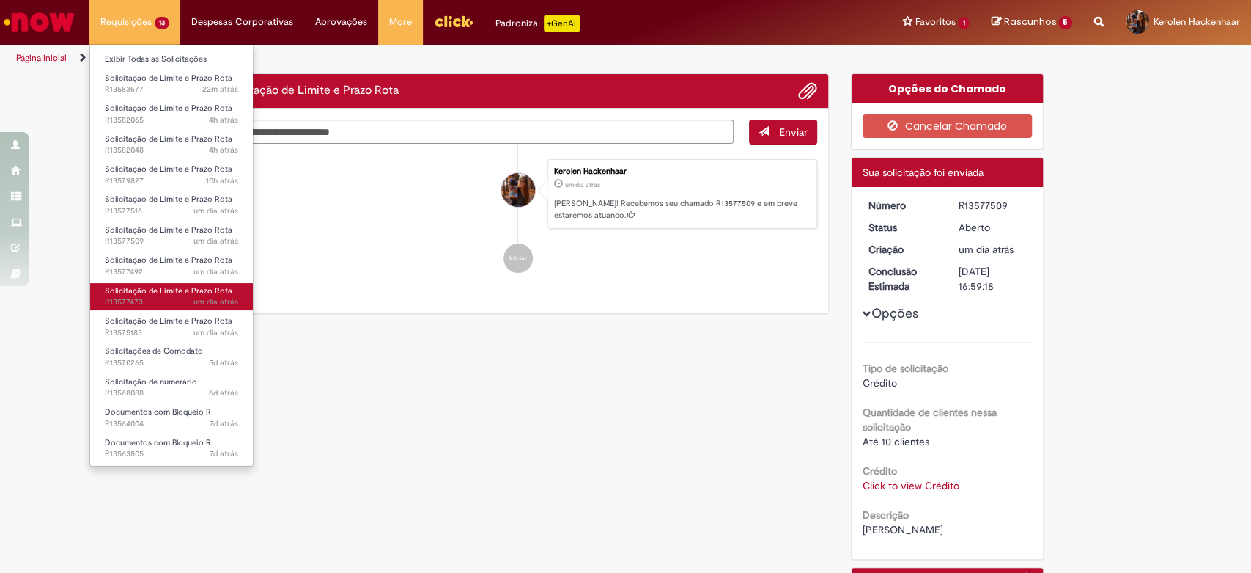
click at [197, 284] on link "Solicitação de Limite e Prazo Rota um dia atrás um dia atrás R13577473" at bounding box center [171, 296] width 163 height 27
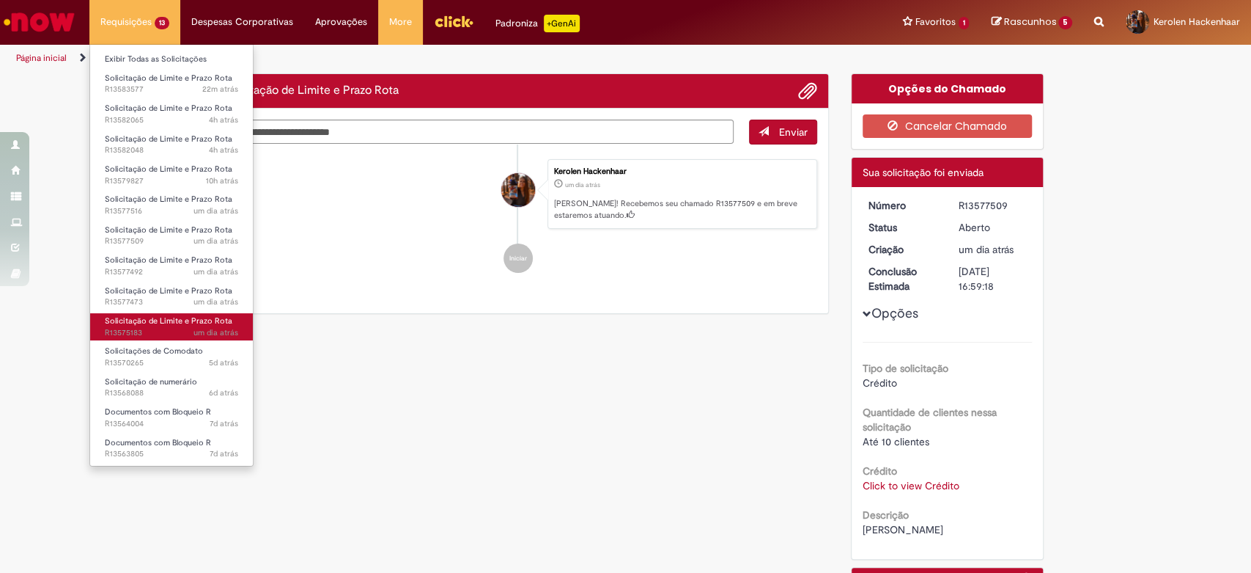
click at [204, 319] on span "Solicitação de Limite e Prazo Rota" at bounding box center [169, 320] width 128 height 11
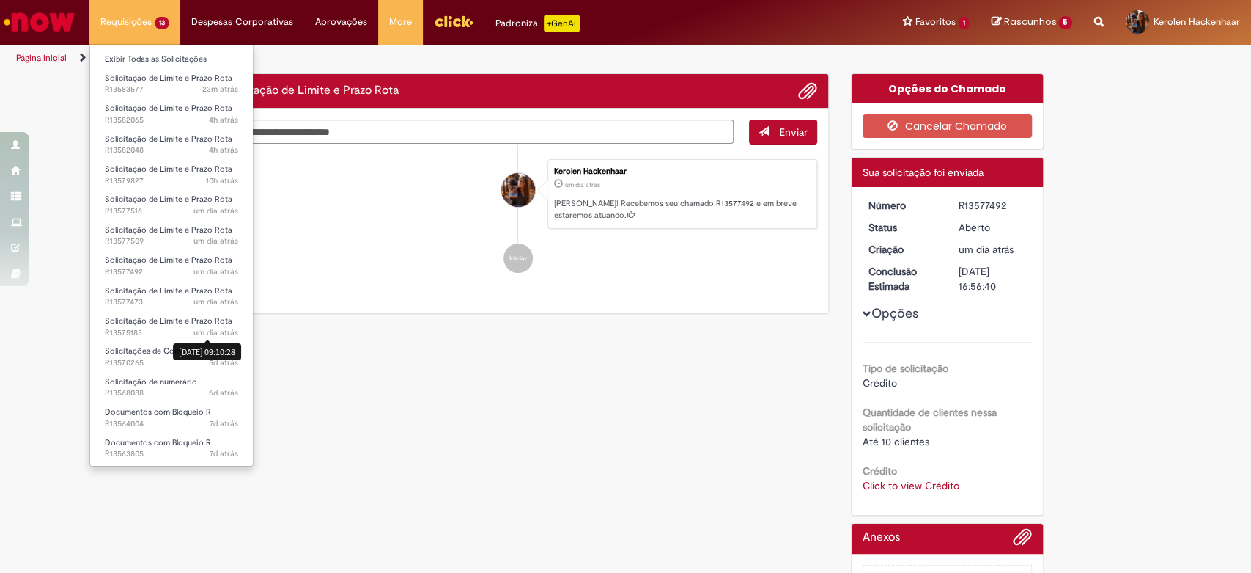
click at [204, 340] on li "Solicitações de Comodato 5d atrás 5 dias atrás R13570265" at bounding box center [171, 355] width 163 height 30
click at [205, 345] on link "Solicitações de Comodato 5d atrás 5 dias atrás R13570265" at bounding box center [171, 356] width 163 height 27
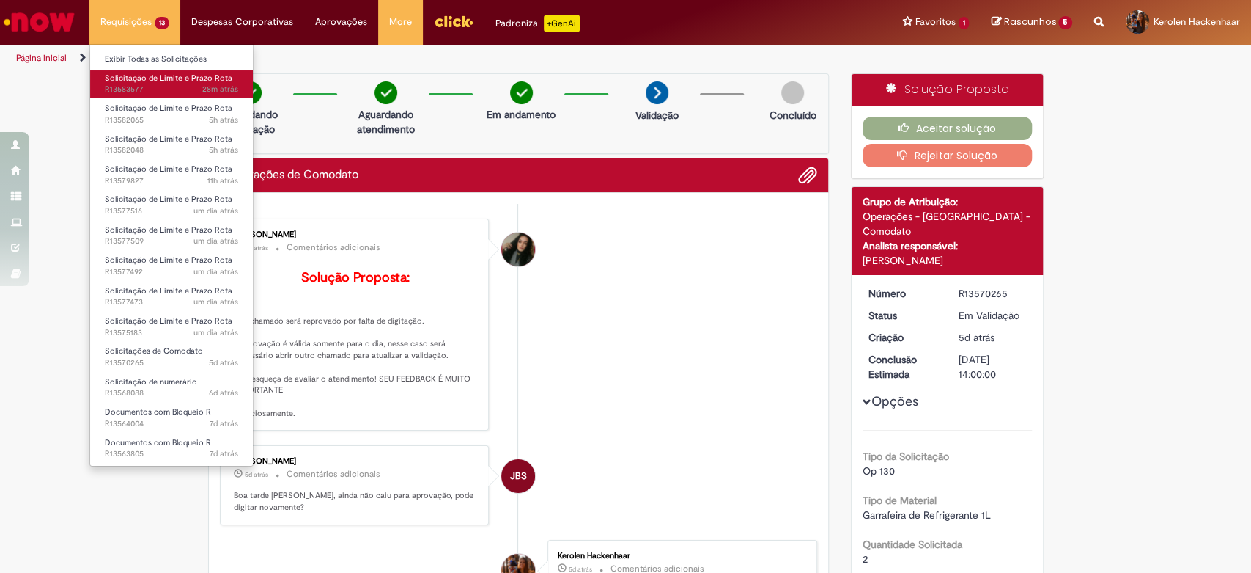
click at [165, 74] on span "Solicitação de Limite e Prazo Rota" at bounding box center [169, 78] width 128 height 11
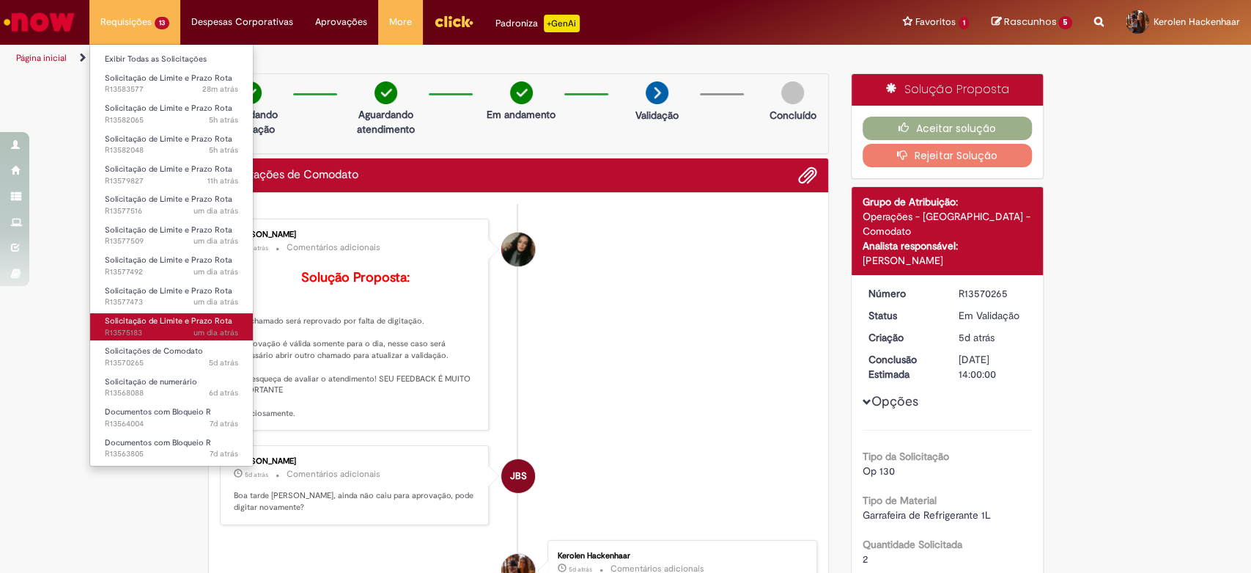
click at [181, 320] on span "Solicitação de Limite e Prazo Rota" at bounding box center [169, 320] width 128 height 11
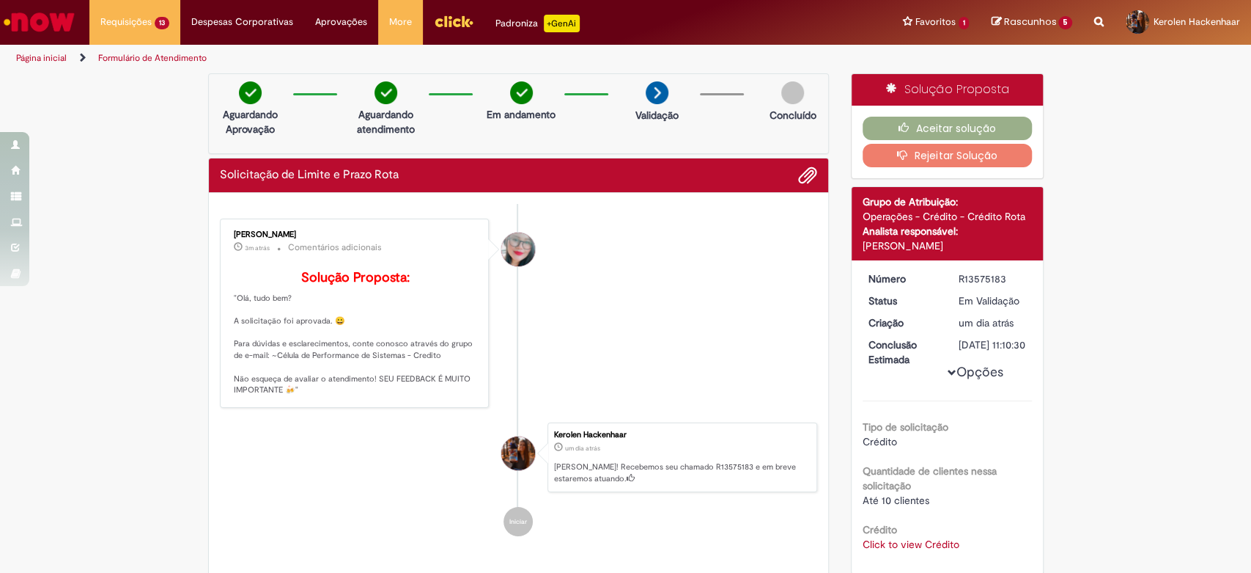
scroll to position [182, 0]
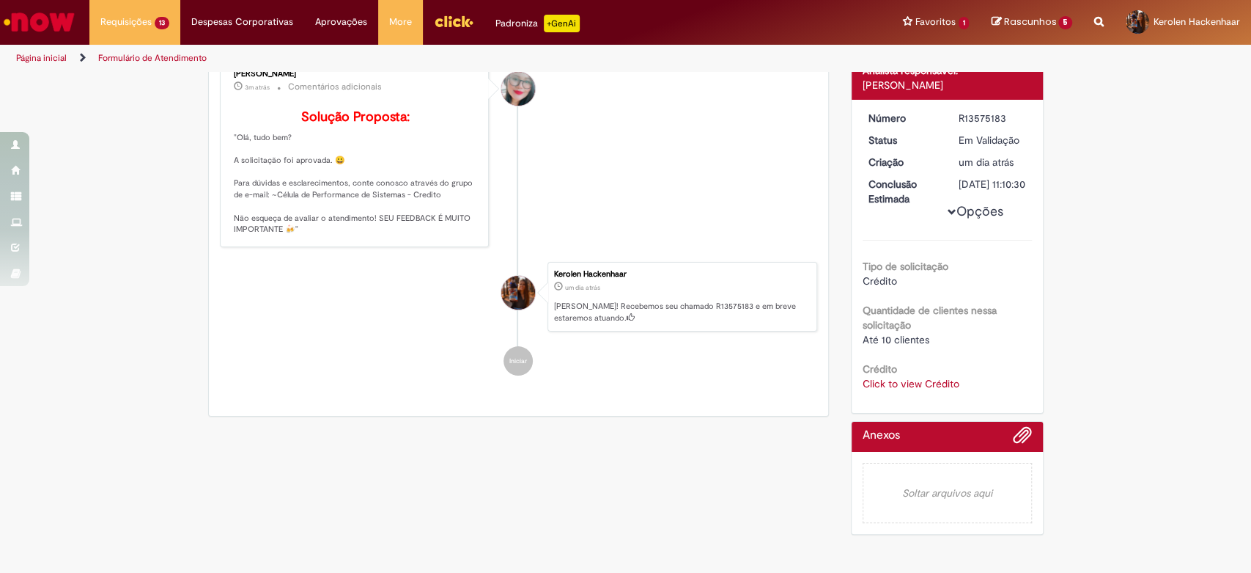
click at [917, 377] on link "Click to view Crédito" at bounding box center [911, 383] width 97 height 13
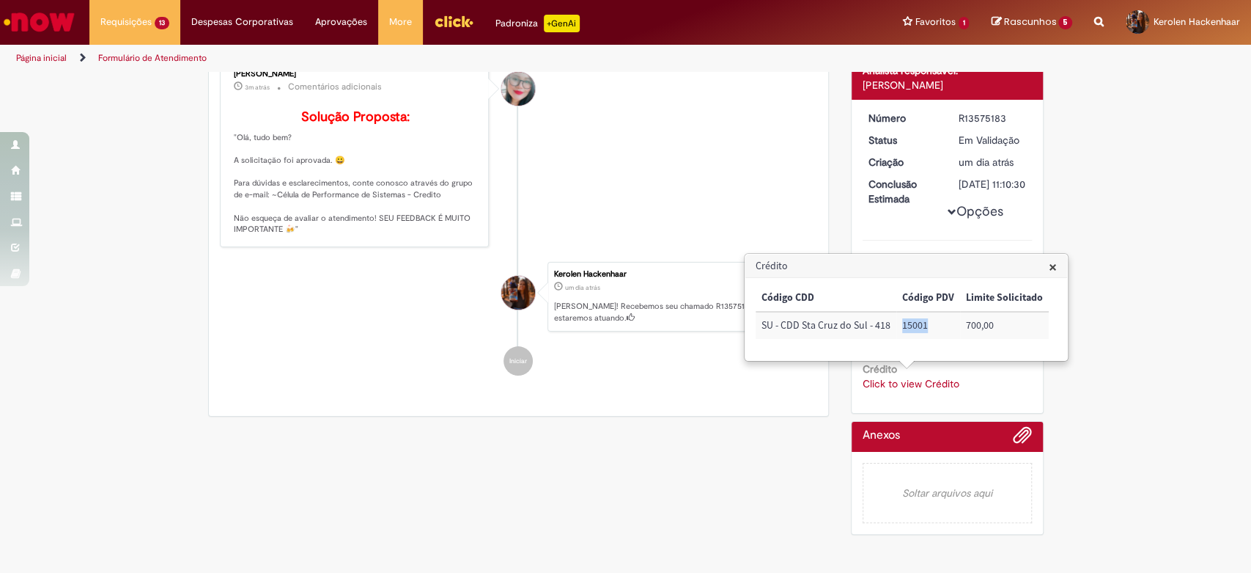
drag, startPoint x: 936, startPoint y: 320, endPoint x: 897, endPoint y: 321, distance: 38.9
click at [897, 321] on td "15001" at bounding box center [929, 325] width 64 height 27
copy td "15001"
click at [798, 134] on li "[PERSON_NAME] 4m atrás 4 minutos atrás Comentários adicionais Solução Proposta:…" at bounding box center [519, 152] width 598 height 189
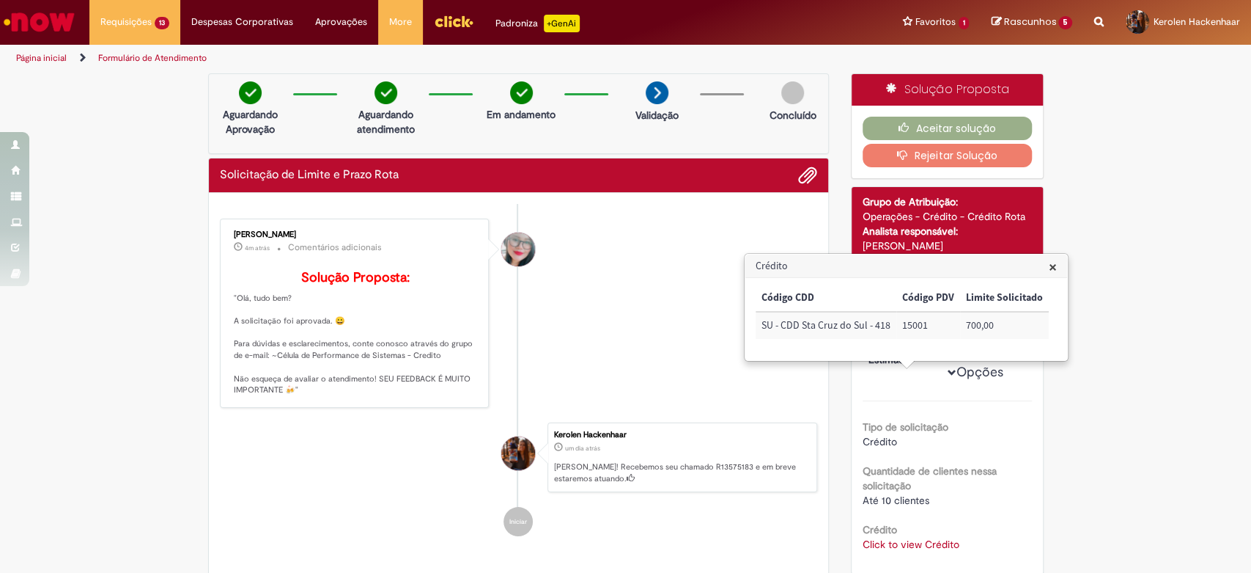
drag, startPoint x: 1140, startPoint y: 271, endPoint x: 1058, endPoint y: 158, distance: 140.2
click at [1141, 271] on div "Verificar Código de Barras Aguardando Aprovação Aguardando atendimento Em andam…" at bounding box center [625, 387] width 1251 height 629
click at [996, 132] on button "Aceitar solução" at bounding box center [947, 128] width 169 height 23
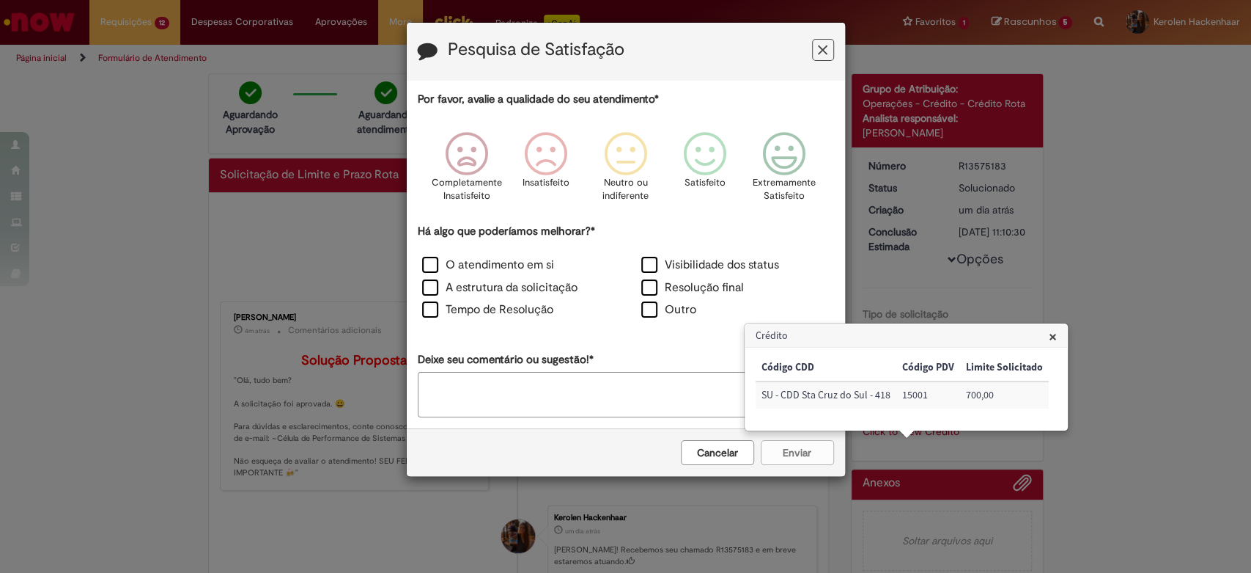
click at [815, 57] on button "Feedback" at bounding box center [823, 50] width 22 height 22
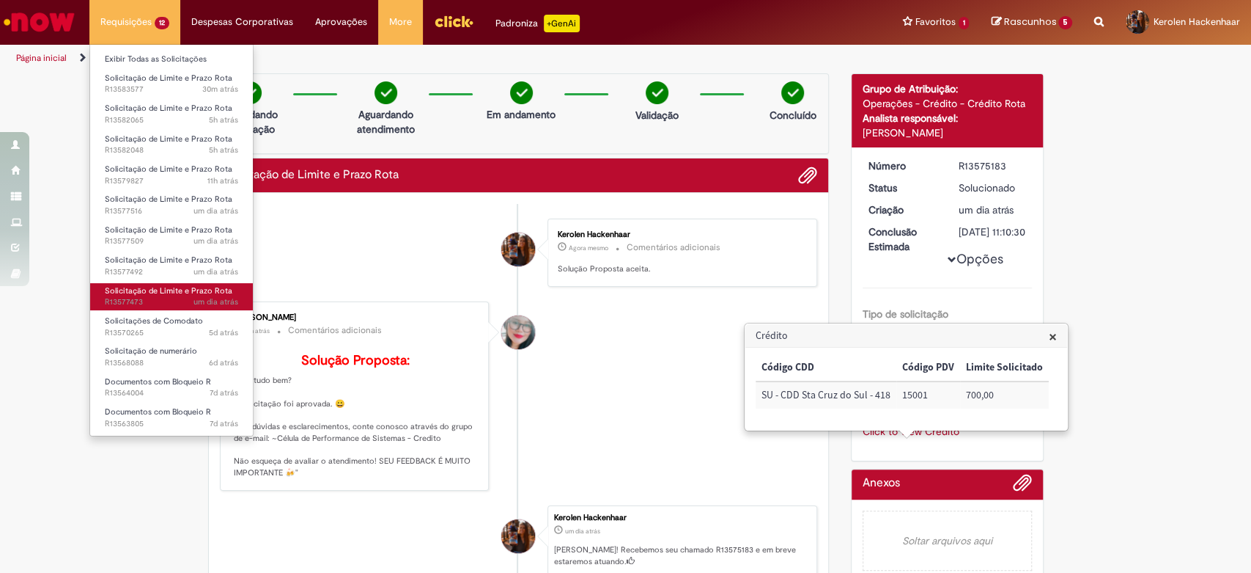
click at [213, 291] on span "Solicitação de Limite e Prazo Rota" at bounding box center [169, 290] width 128 height 11
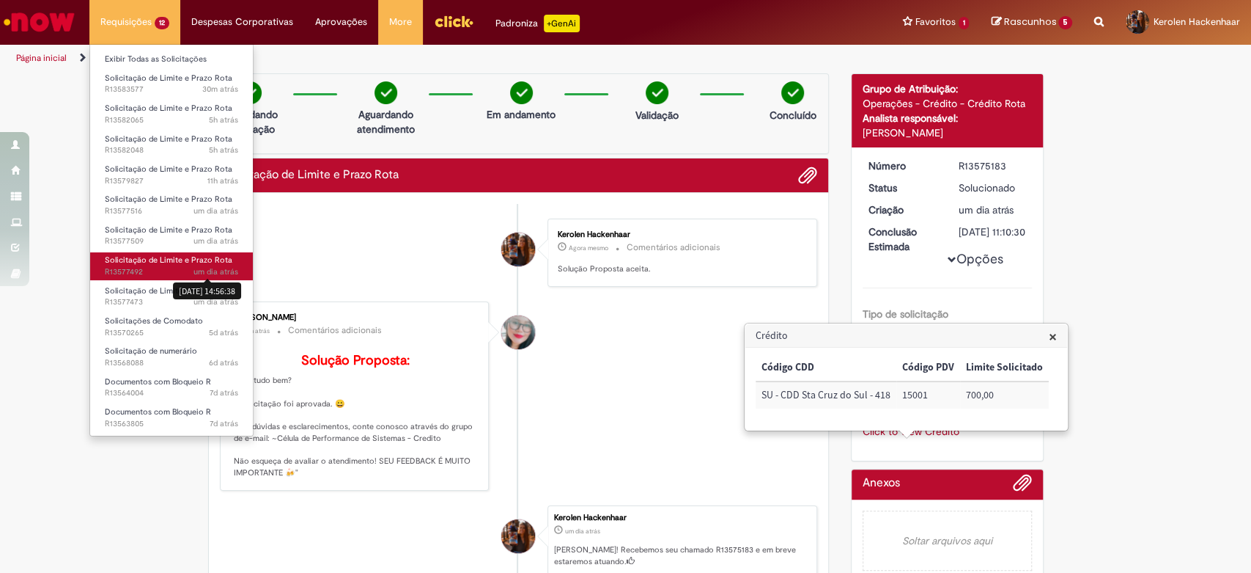
click at [202, 268] on span "um dia atrás" at bounding box center [216, 271] width 45 height 11
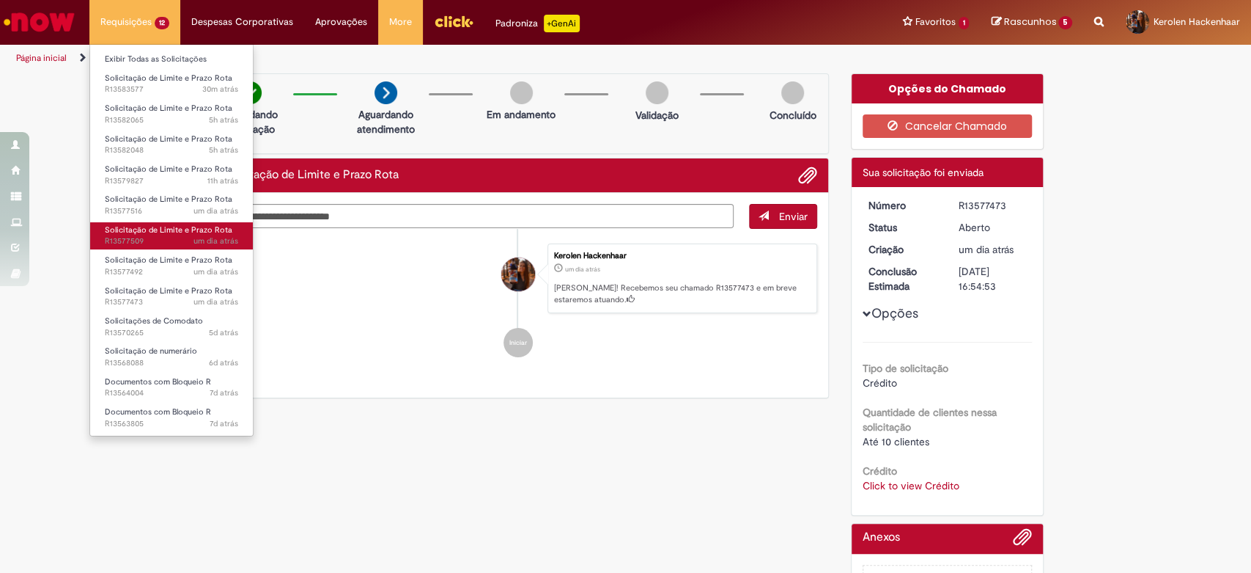
click at [196, 223] on link "Solicitação de Limite e Prazo Rota um dia atrás um dia atrás R13577509" at bounding box center [171, 235] width 163 height 27
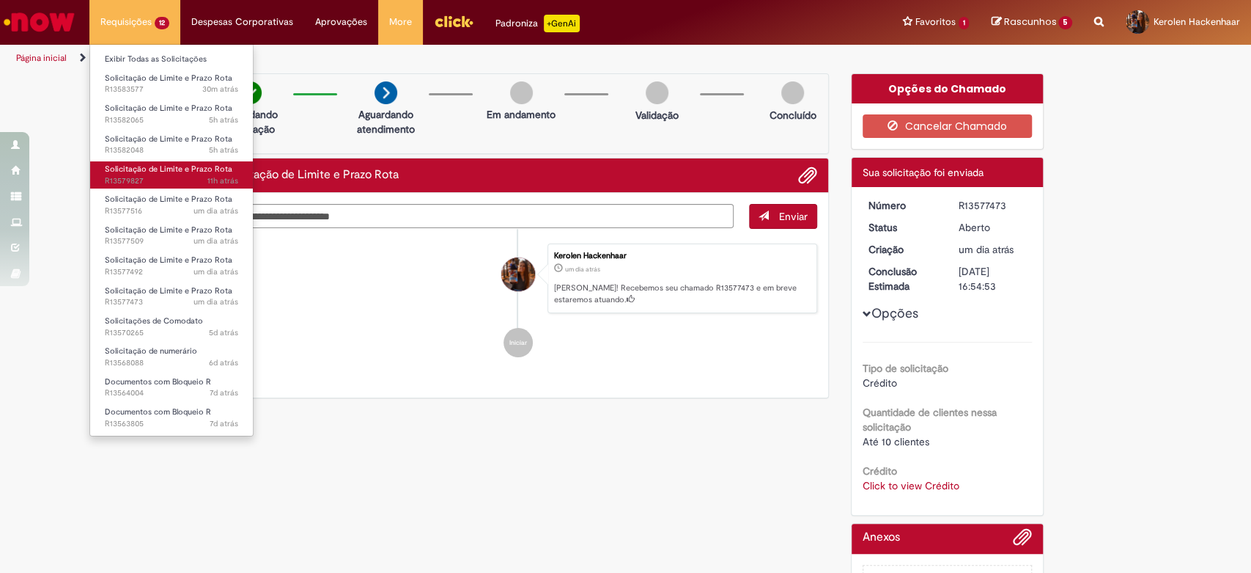
click at [199, 177] on span "11h atrás 11 horas atrás R13579827" at bounding box center [171, 181] width 133 height 12
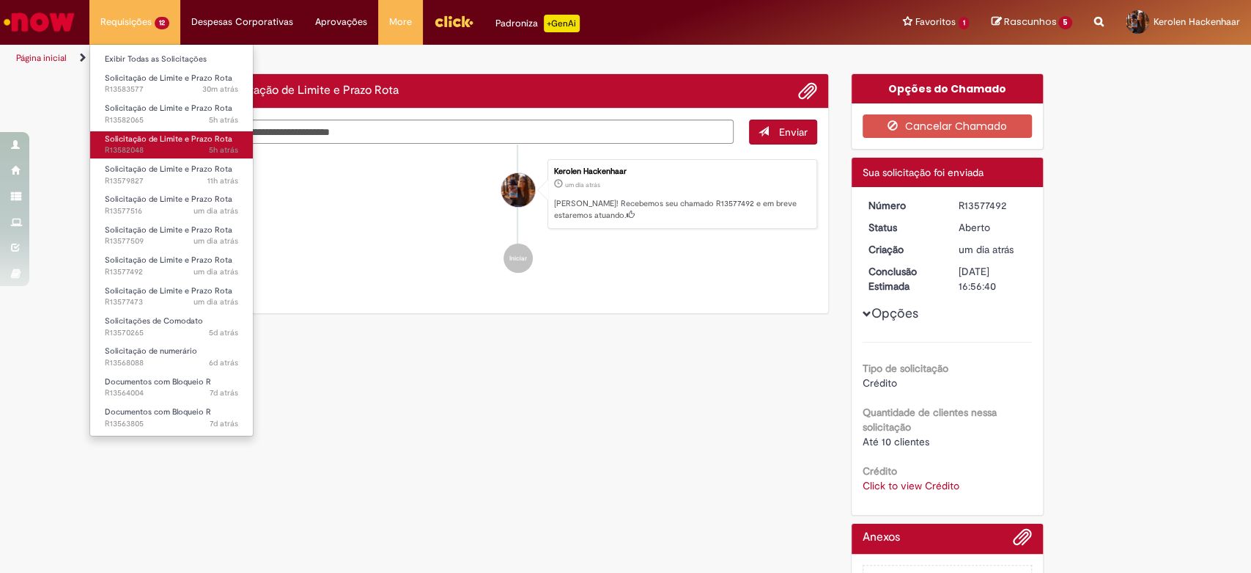
click at [201, 144] on link "Solicitação de Limite e Prazo Rota 5h atrás 5 horas atrás R13582048" at bounding box center [171, 144] width 163 height 27
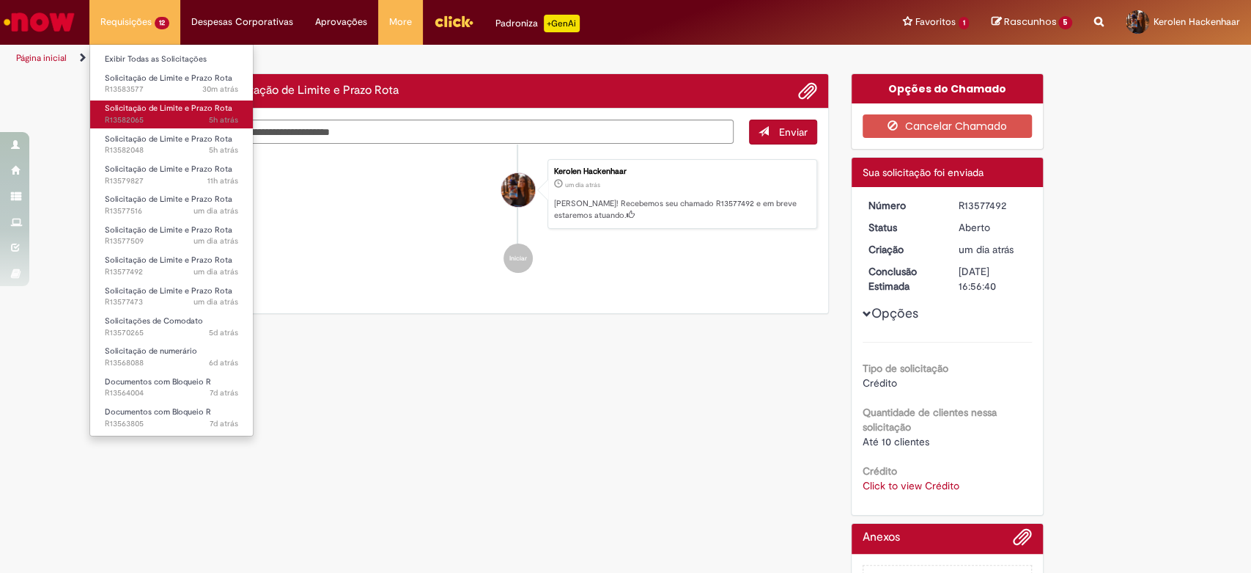
click at [202, 117] on span "5h atrás 5 horas atrás R13582065" at bounding box center [171, 120] width 133 height 12
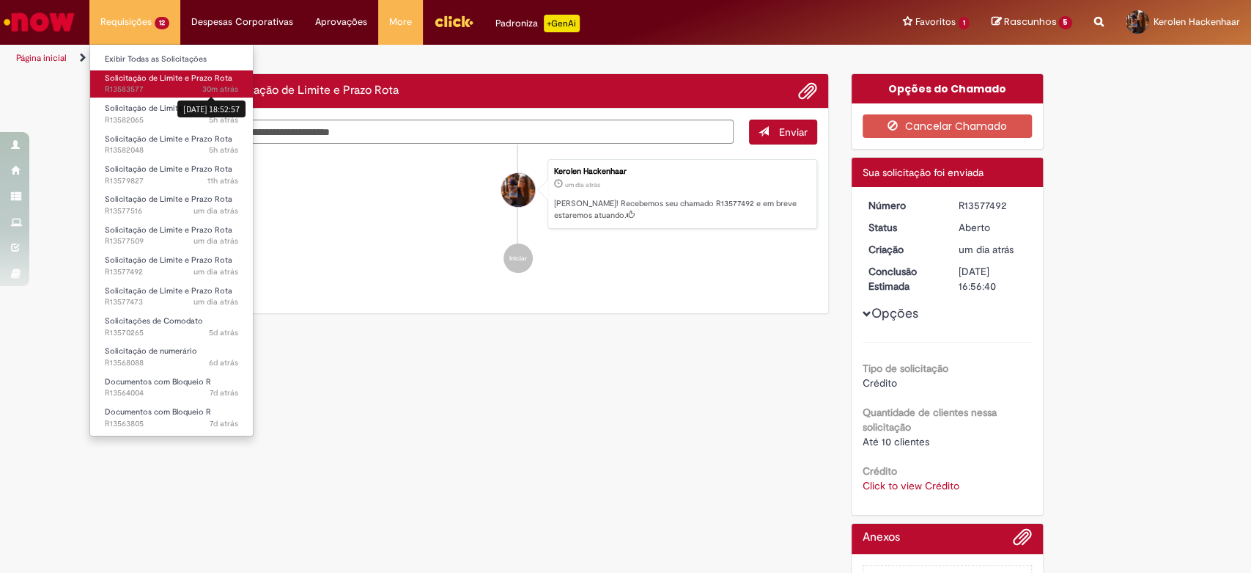
click at [199, 78] on span "Solicitação de Limite e Prazo Rota" at bounding box center [169, 78] width 128 height 11
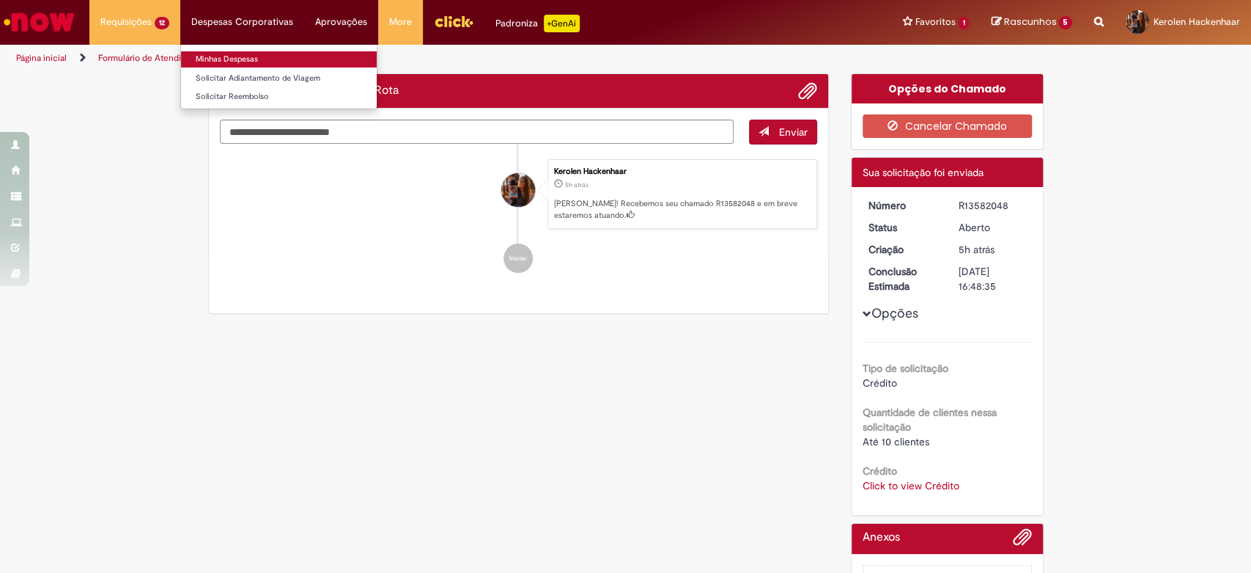
click at [253, 59] on link "Minhas Despesas" at bounding box center [279, 59] width 196 height 16
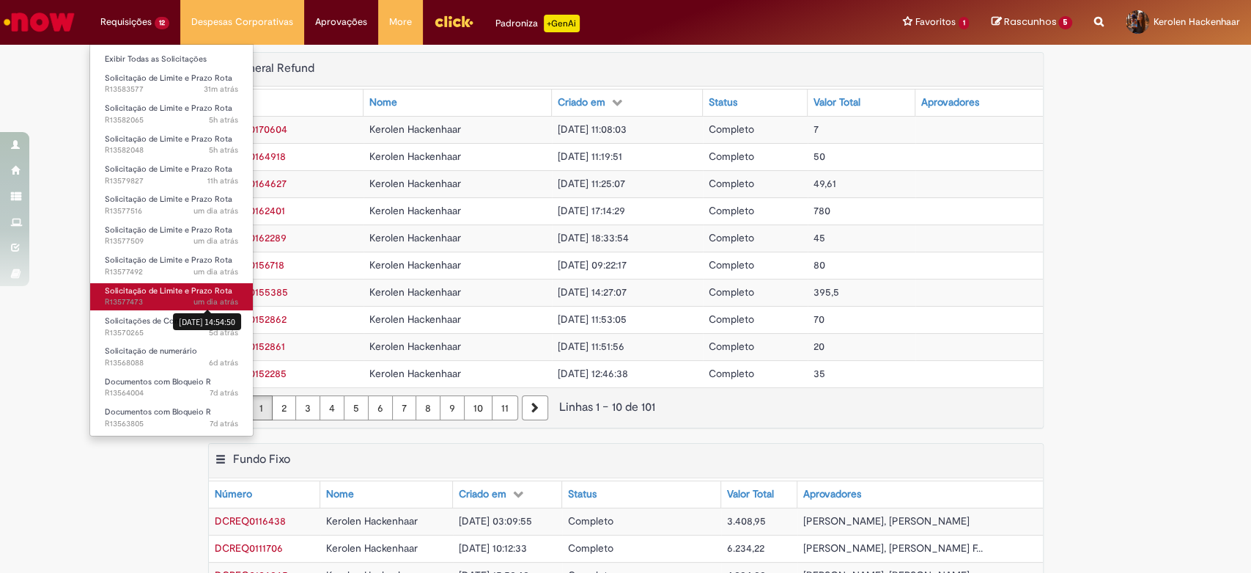
click at [209, 302] on span "um dia atrás" at bounding box center [216, 301] width 45 height 11
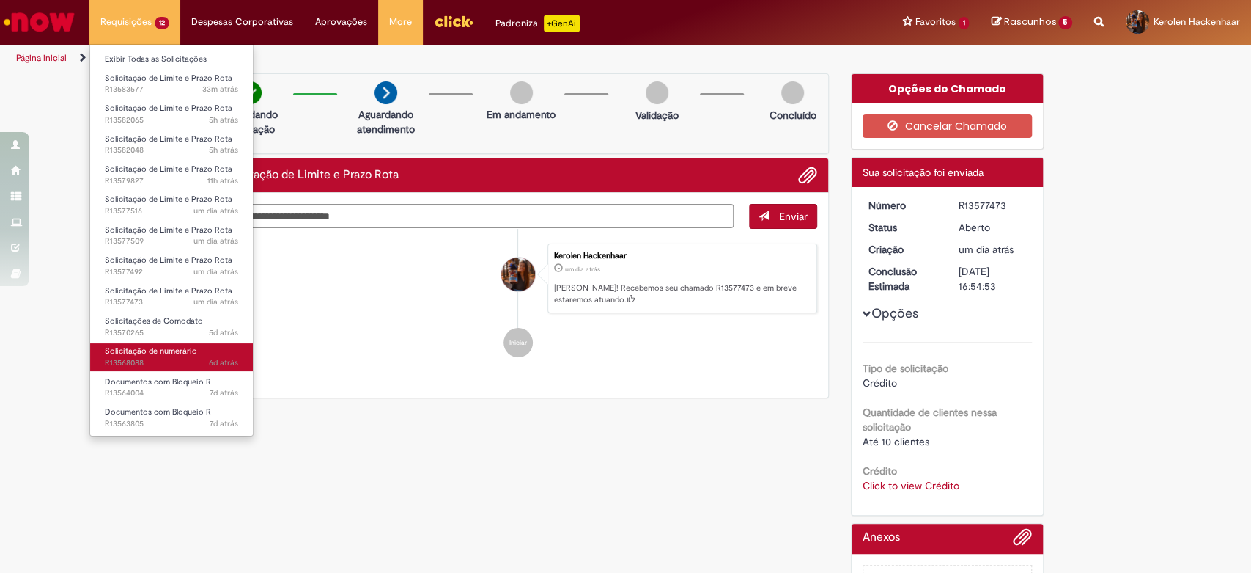
click at [196, 368] on span "6d atrás 6 dias atrás R13568088" at bounding box center [171, 363] width 133 height 12
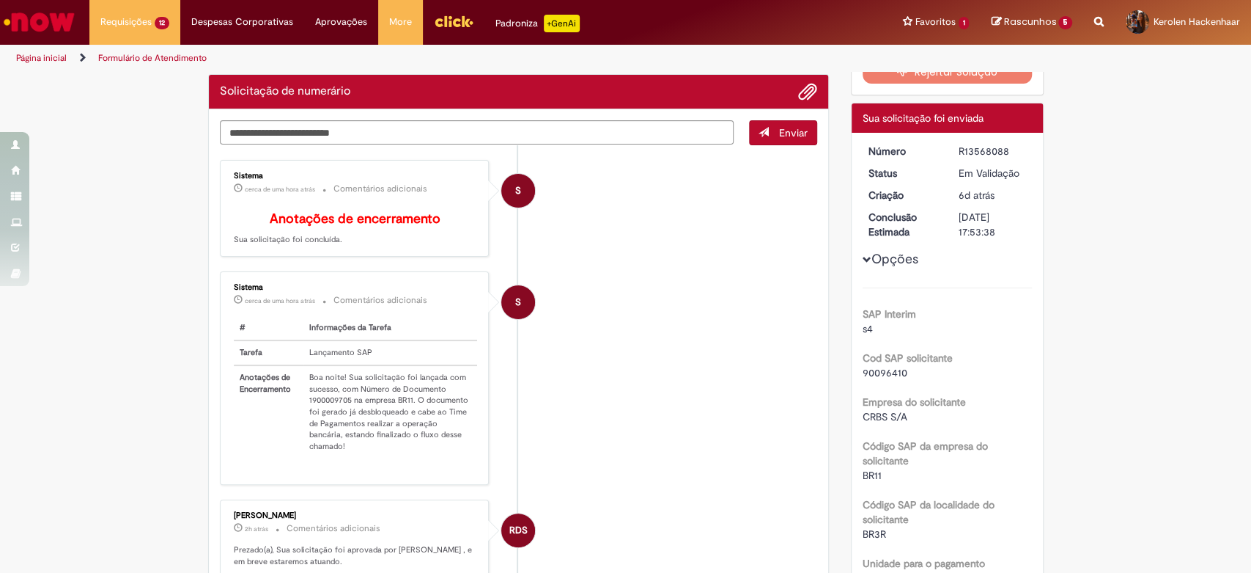
scroll to position [2, 0]
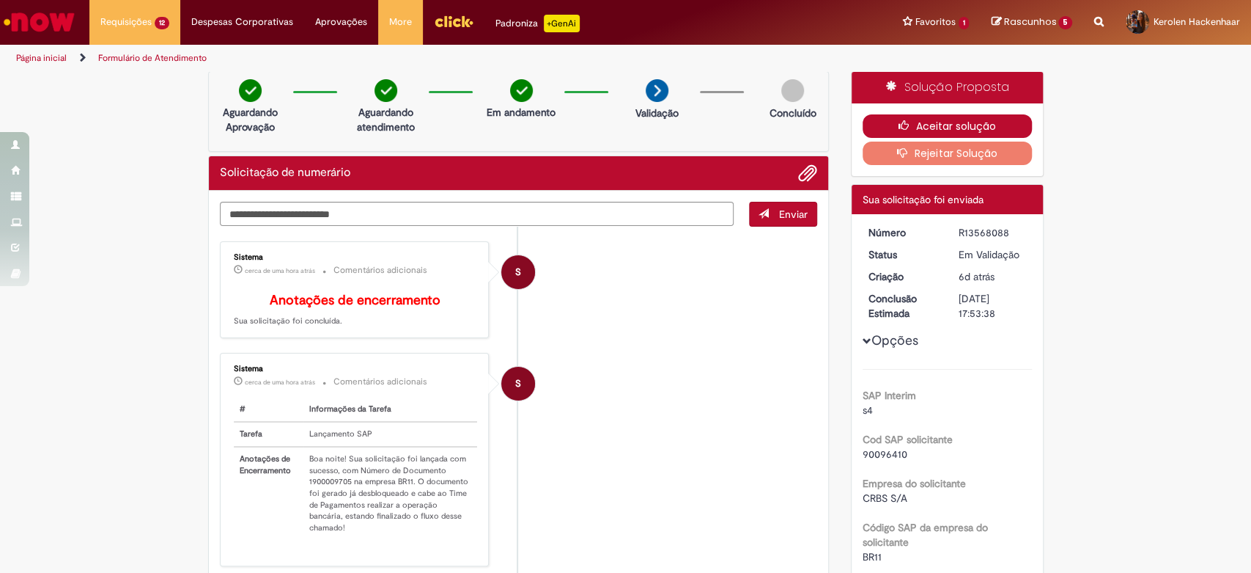
click at [888, 128] on button "Aceitar solução" at bounding box center [947, 125] width 169 height 23
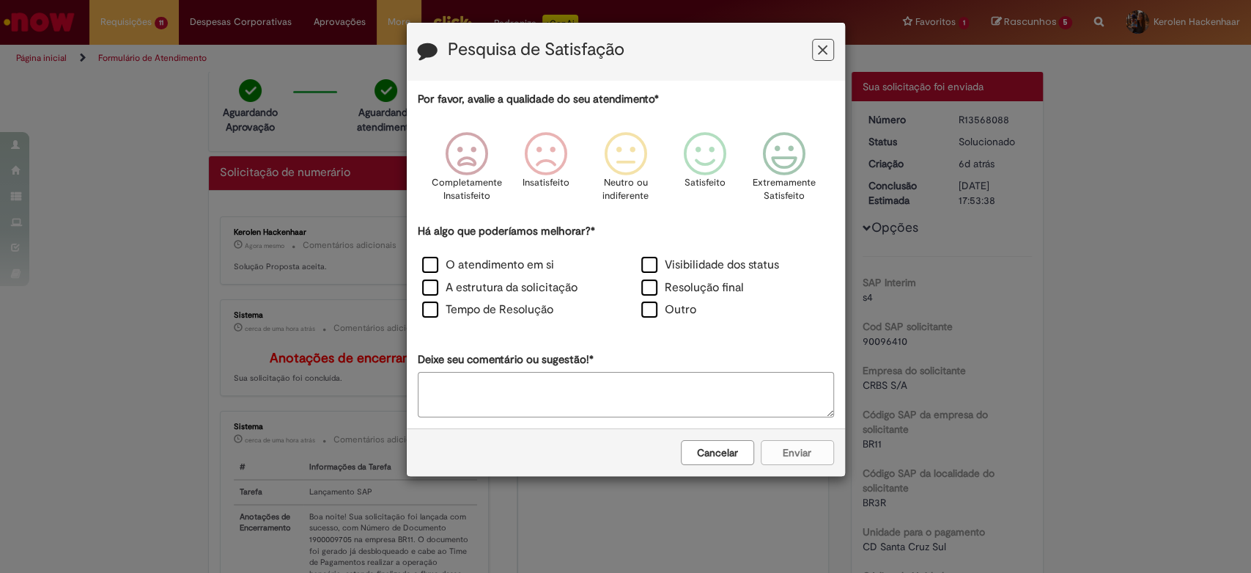
drag, startPoint x: 817, startPoint y: 42, endPoint x: 793, endPoint y: 75, distance: 40.5
click at [817, 42] on button "Feedback" at bounding box center [823, 50] width 22 height 22
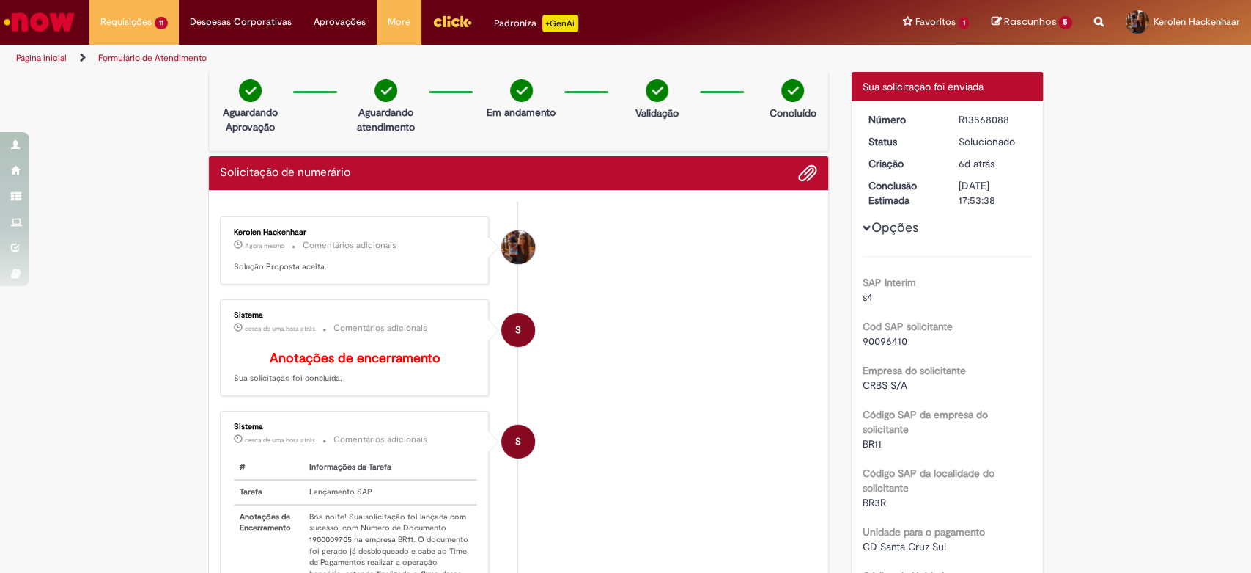
drag, startPoint x: 81, startPoint y: 84, endPoint x: 76, endPoint y: 54, distance: 30.4
